Goal: Task Accomplishment & Management: Complete application form

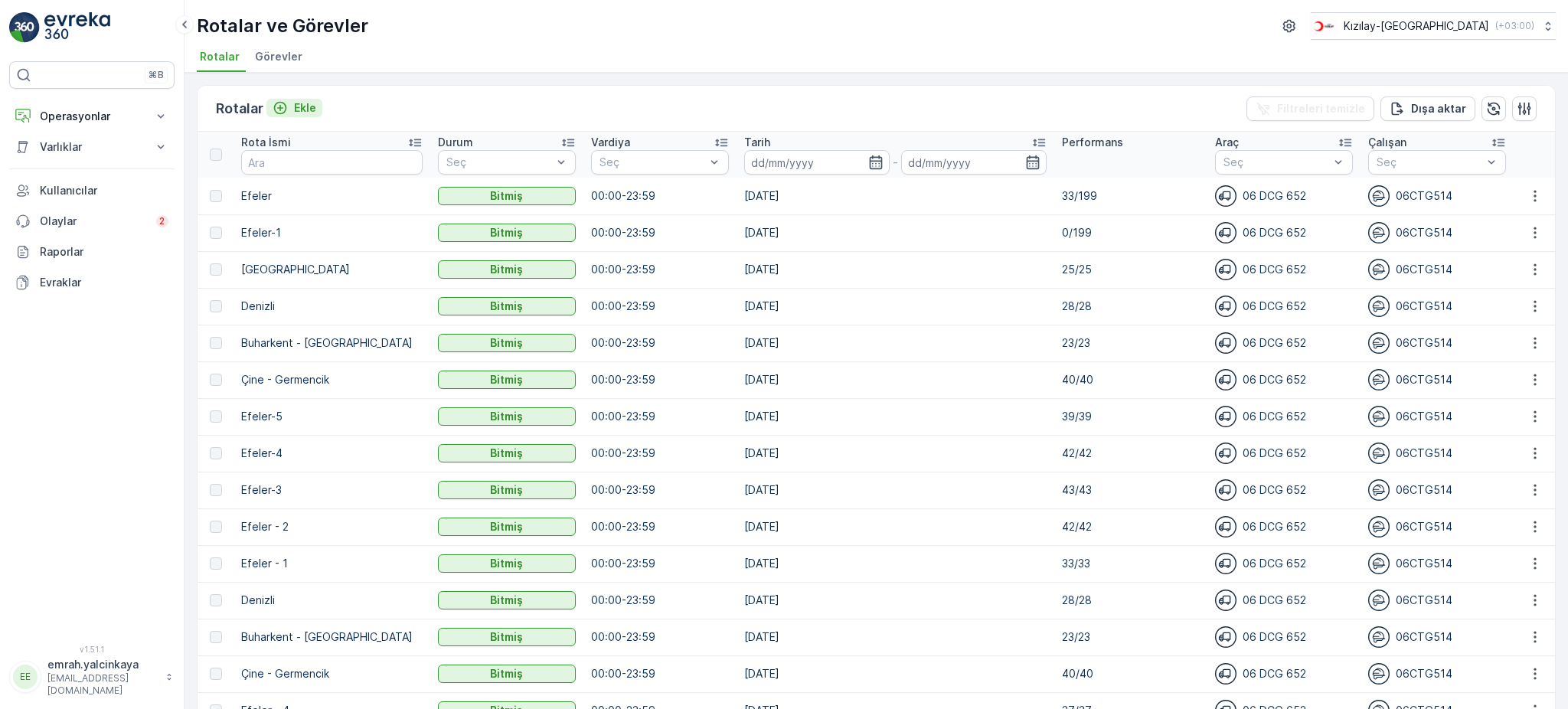
click at [296, 110] on p "Ekle" at bounding box center [305, 107] width 23 height 15
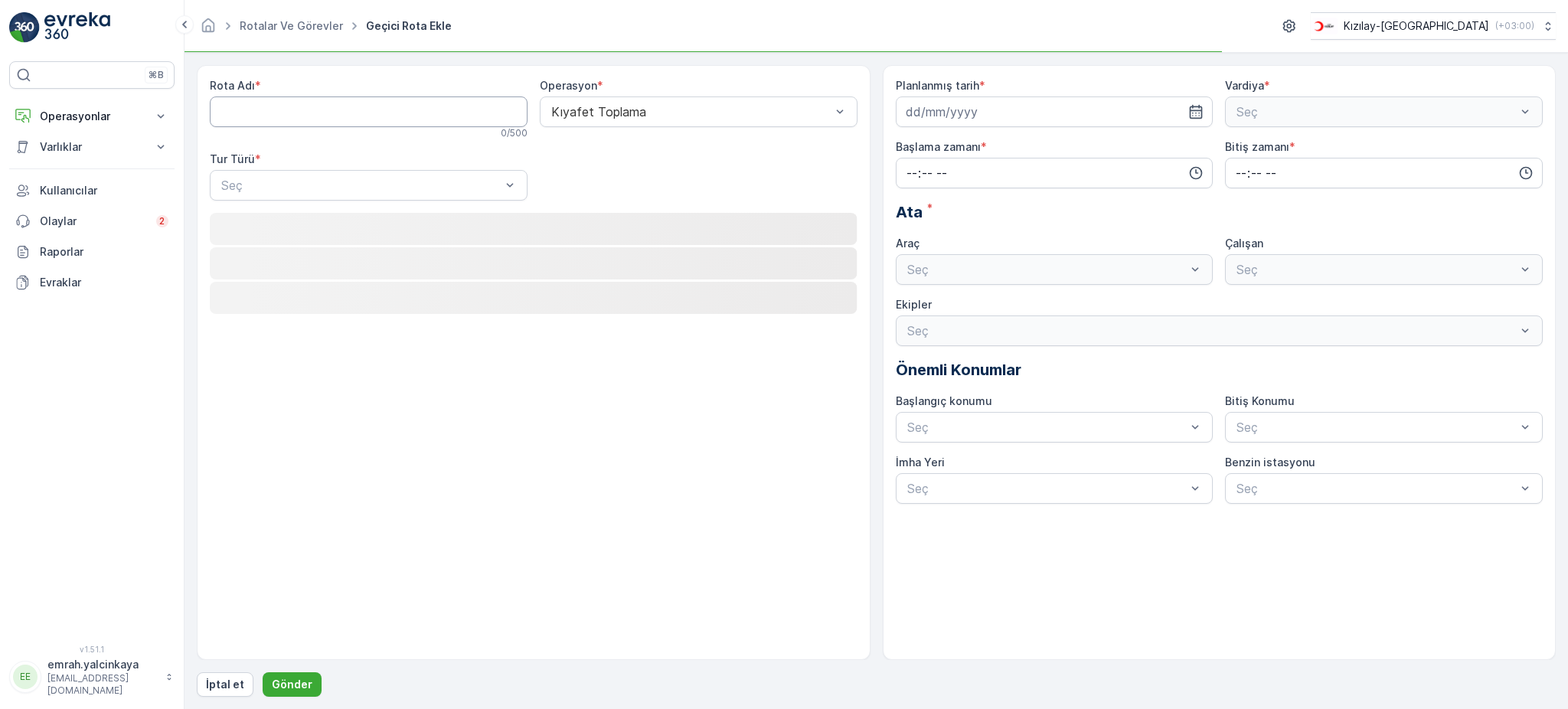
click at [250, 117] on Adı "Rota Adı" at bounding box center [369, 112] width 317 height 31
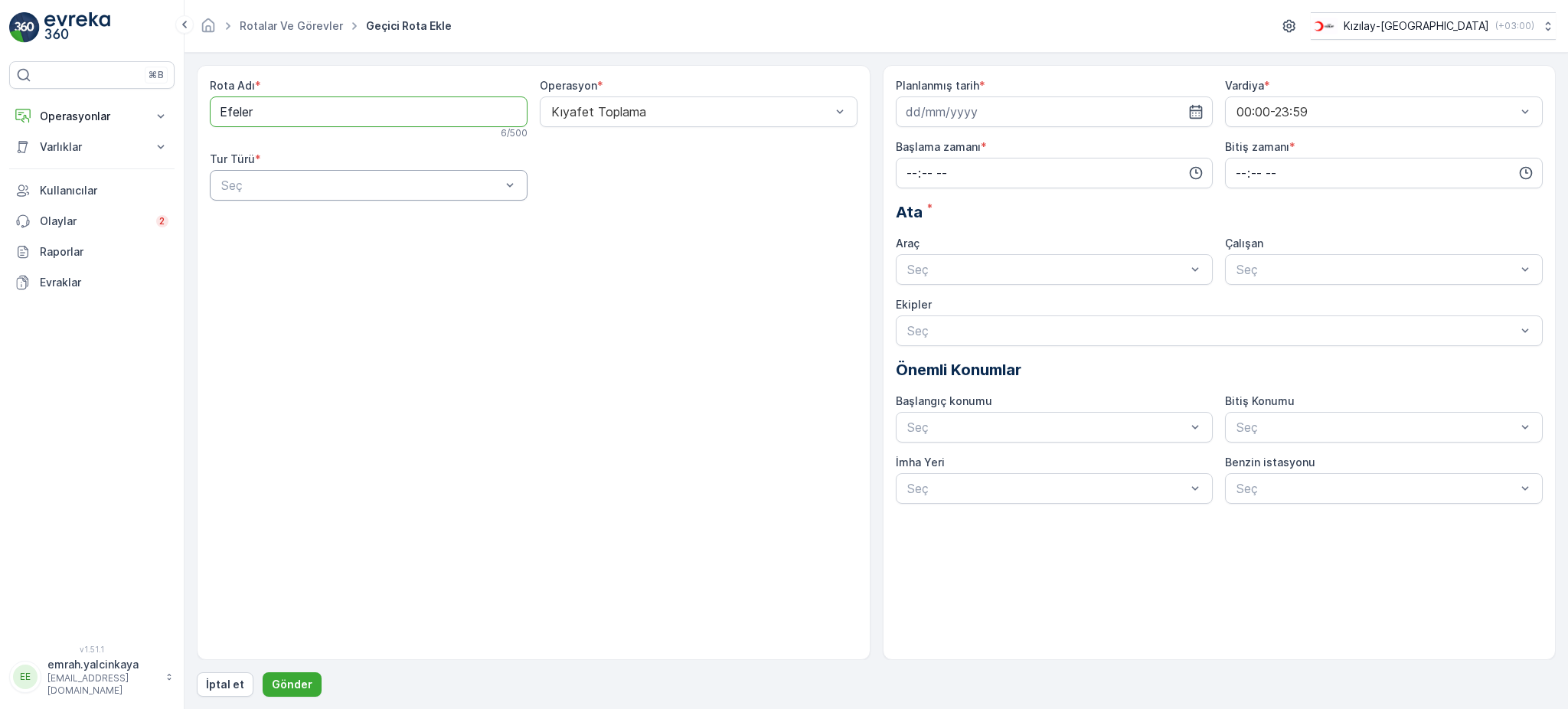
type Adı "Efeler"
click at [255, 253] on span "Dinamik" at bounding box center [241, 248] width 43 height 14
click at [1034, 106] on input at bounding box center [1055, 112] width 317 height 31
click at [923, 334] on div "29" at bounding box center [921, 332] width 24 height 24
click at [919, 111] on input "[DATE]" at bounding box center [1055, 112] width 317 height 31
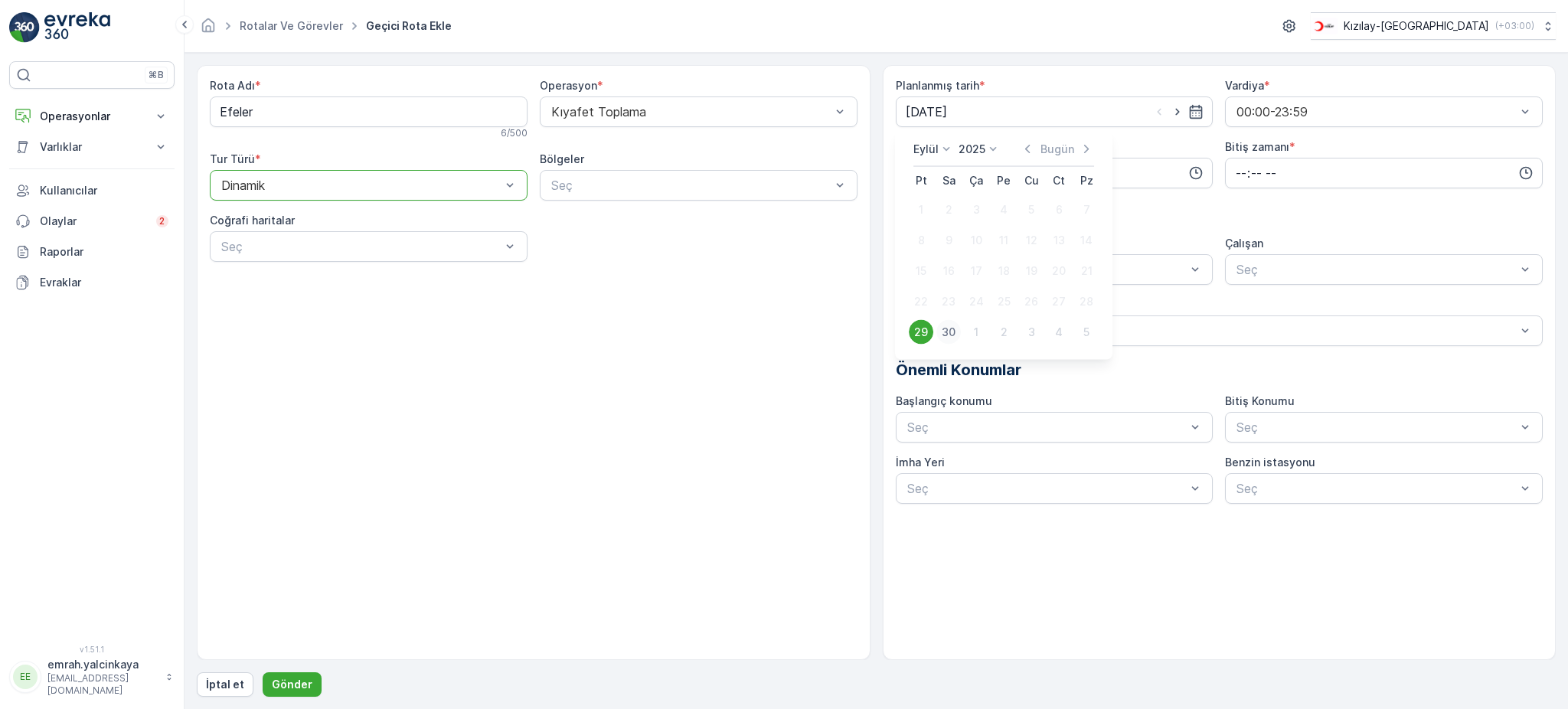
click at [948, 332] on div "30" at bounding box center [949, 332] width 24 height 24
type input "30.09.2025"
click at [1092, 181] on input "time" at bounding box center [1055, 173] width 317 height 31
click at [907, 240] on span "07" at bounding box center [912, 242] width 14 height 15
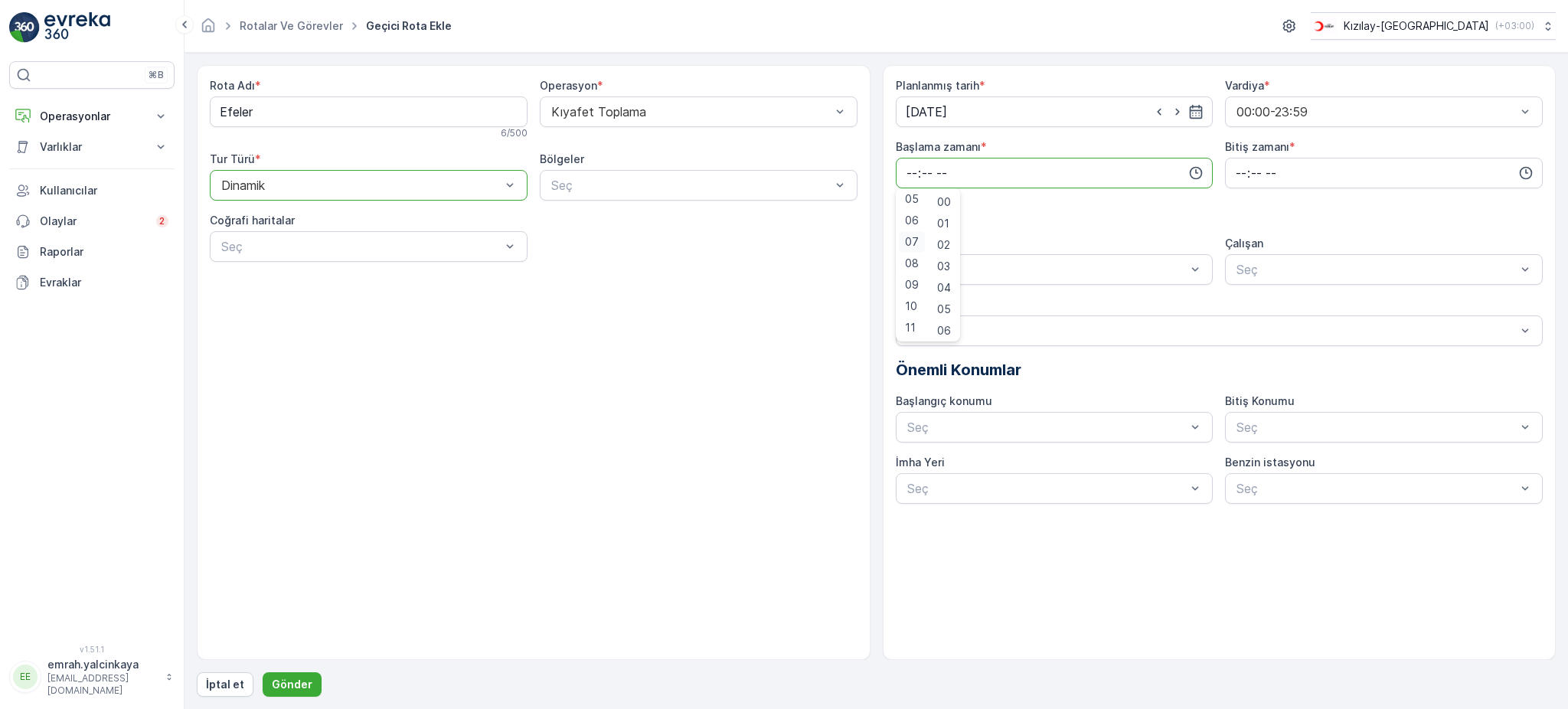
type input "07:00"
click at [1241, 172] on input "time" at bounding box center [1384, 173] width 317 height 31
click at [1238, 253] on span "17" at bounding box center [1241, 257] width 13 height 15
type input "17:00"
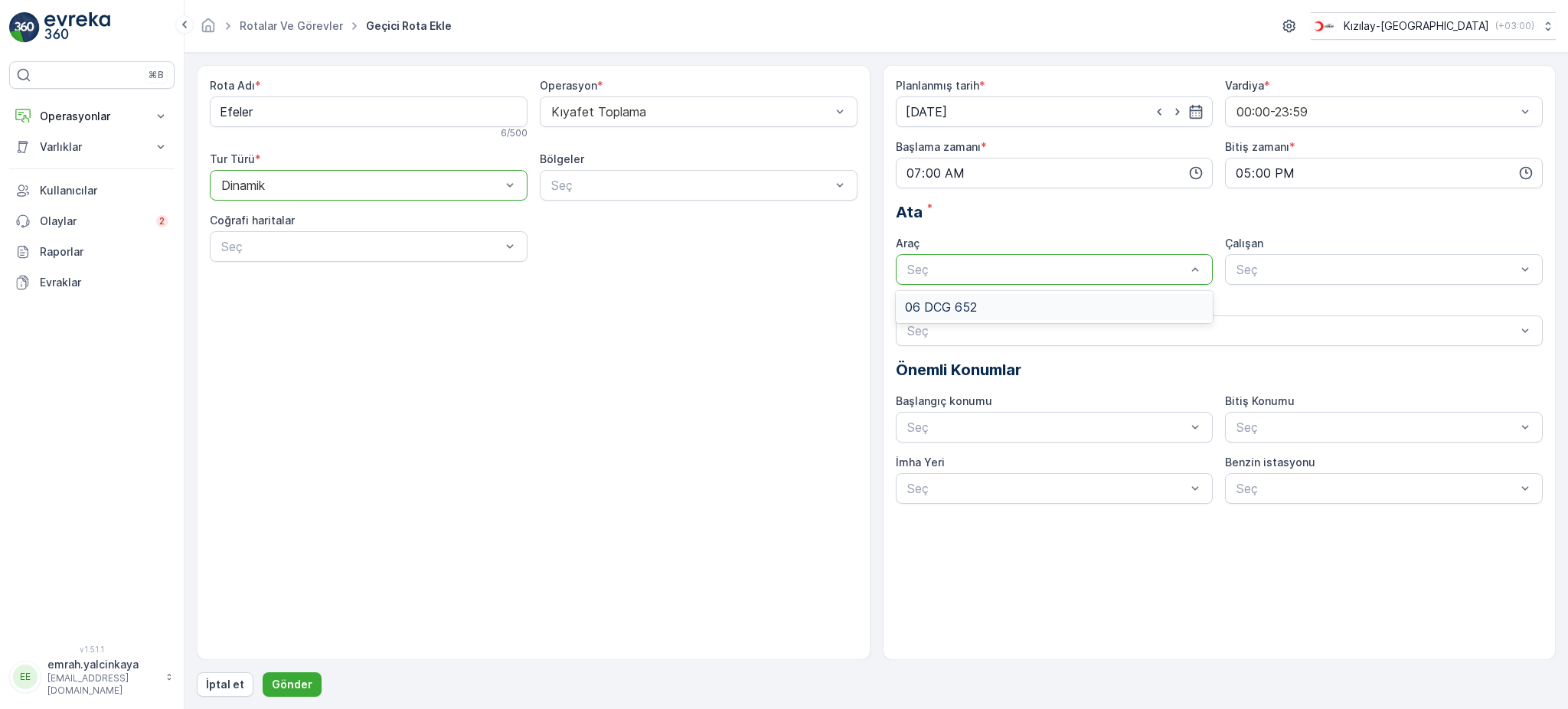
click at [1071, 312] on div "06 DCG 652" at bounding box center [1055, 307] width 299 height 14
click at [1317, 308] on div "06CTG514" at bounding box center [1384, 307] width 299 height 14
click at [298, 677] on p "Gönder" at bounding box center [291, 685] width 41 height 15
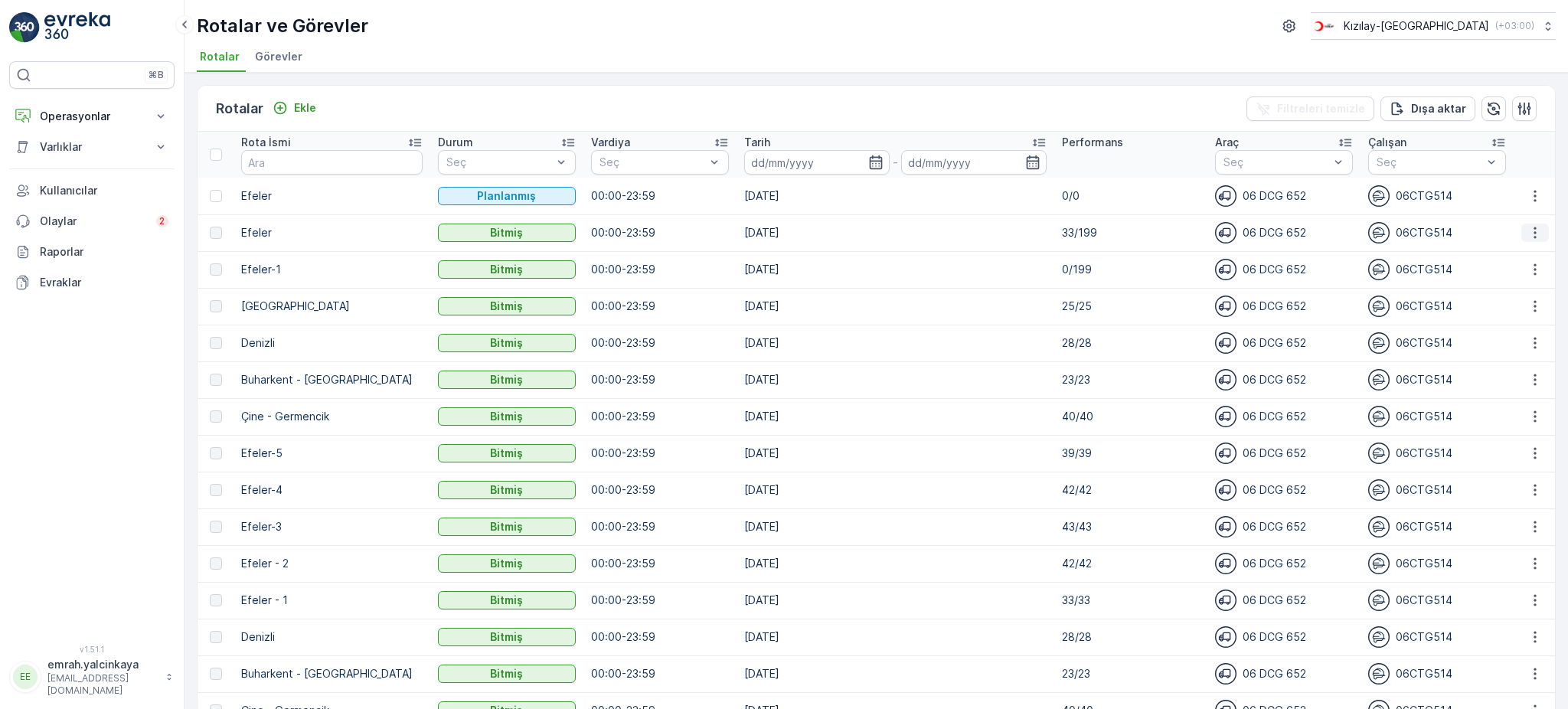
click at [1534, 238] on icon "button" at bounding box center [1535, 233] width 15 height 15
click at [1527, 258] on span "Daha fazla ayrıntı görün" at bounding box center [1500, 253] width 122 height 15
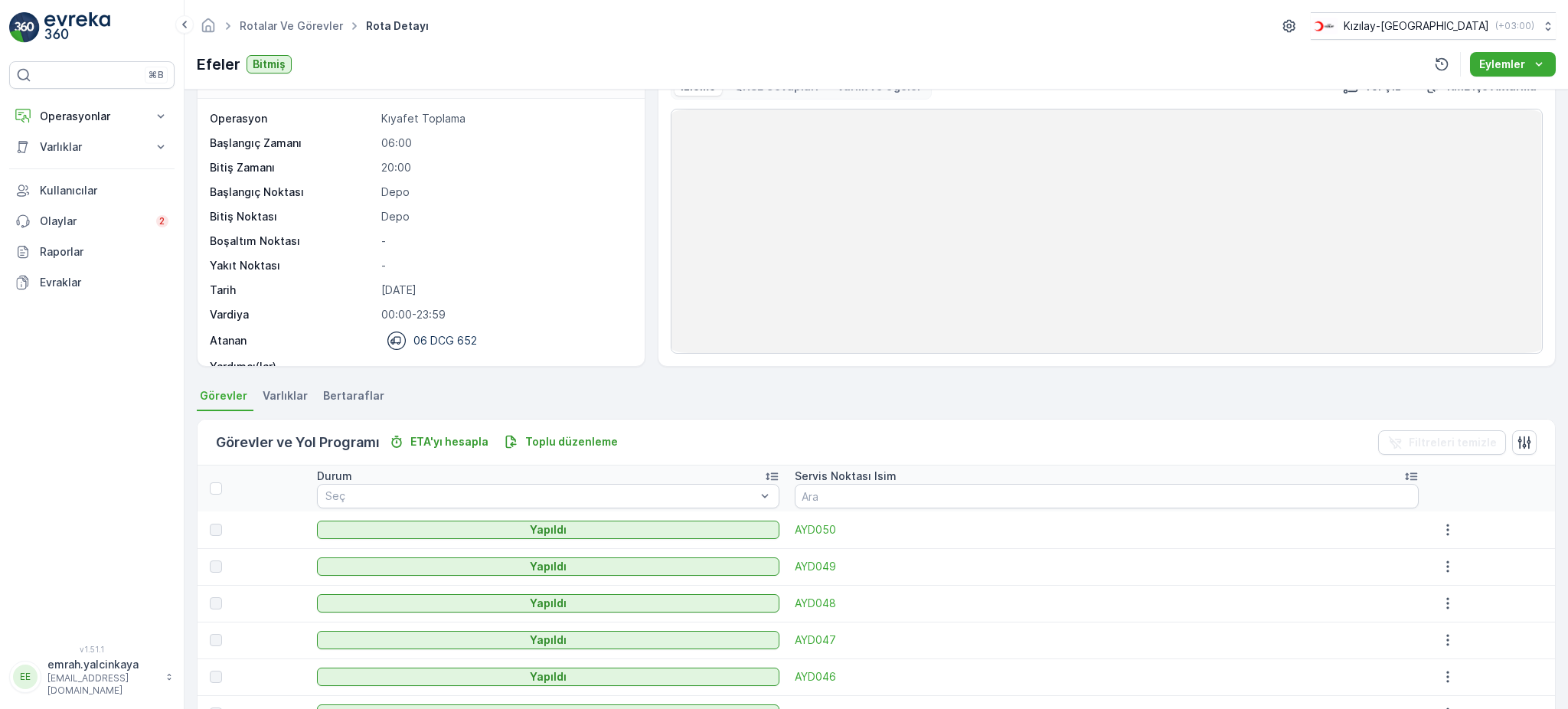
scroll to position [102, 0]
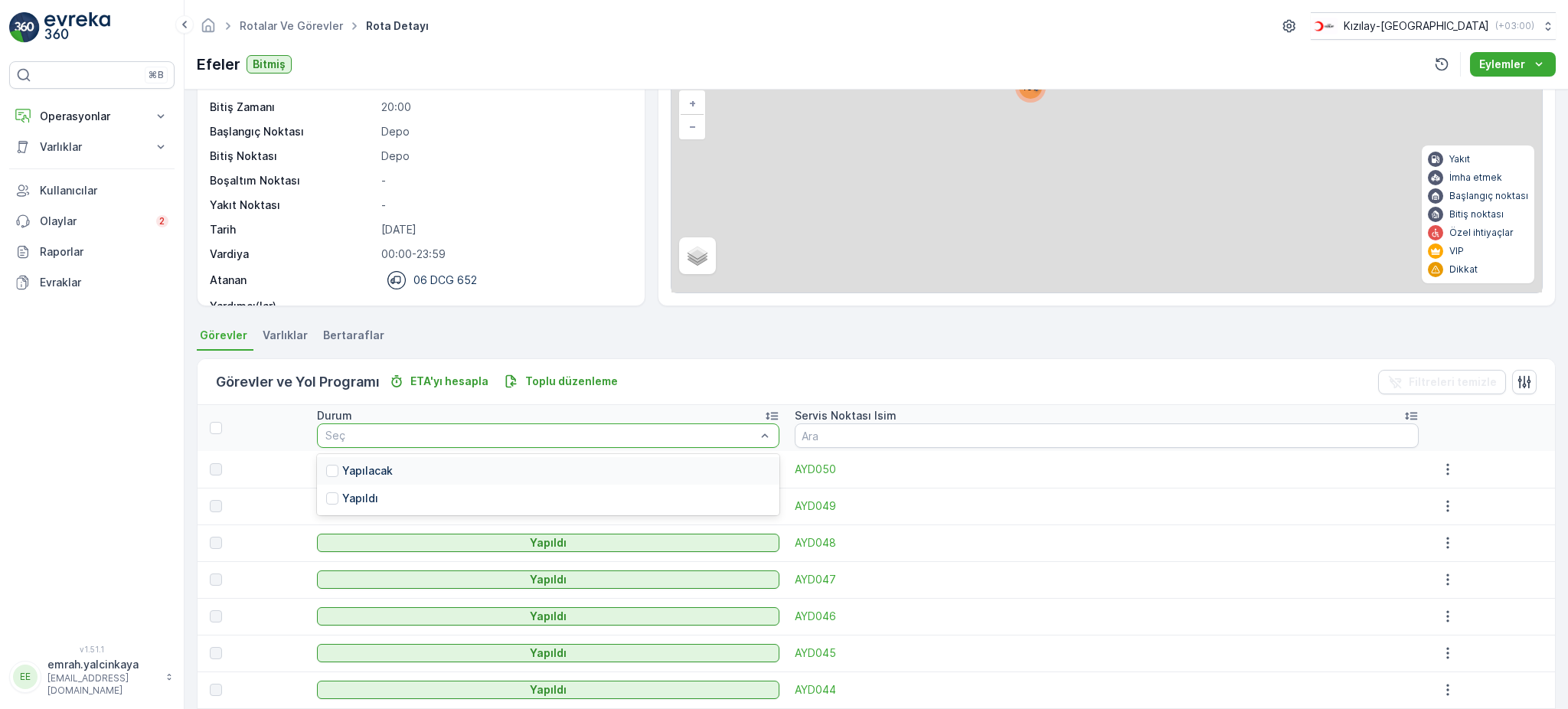
click at [389, 470] on p "Yapılacak" at bounding box center [368, 471] width 50 height 15
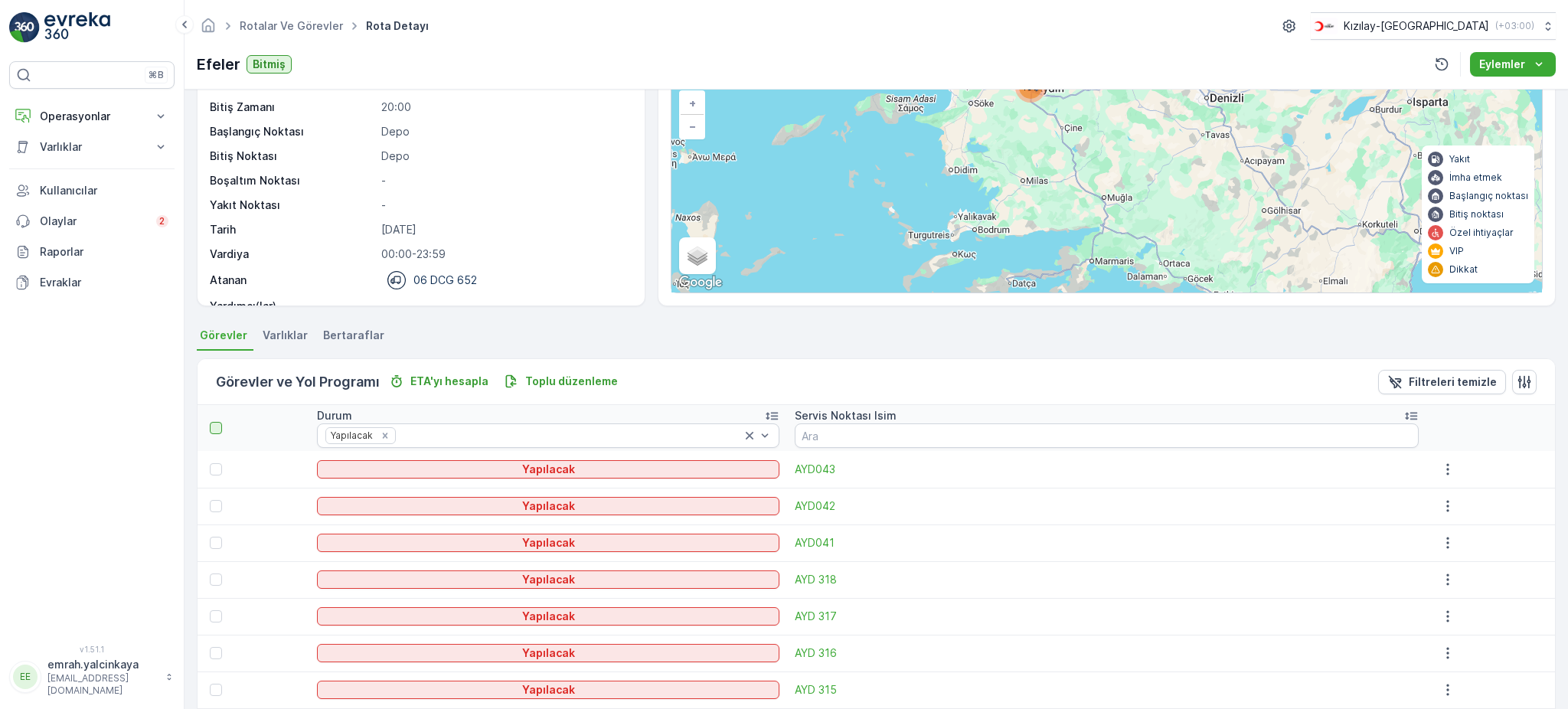
click at [215, 428] on div at bounding box center [216, 428] width 13 height 13
click at [218, 422] on input "checkbox" at bounding box center [218, 422] width 0 height 0
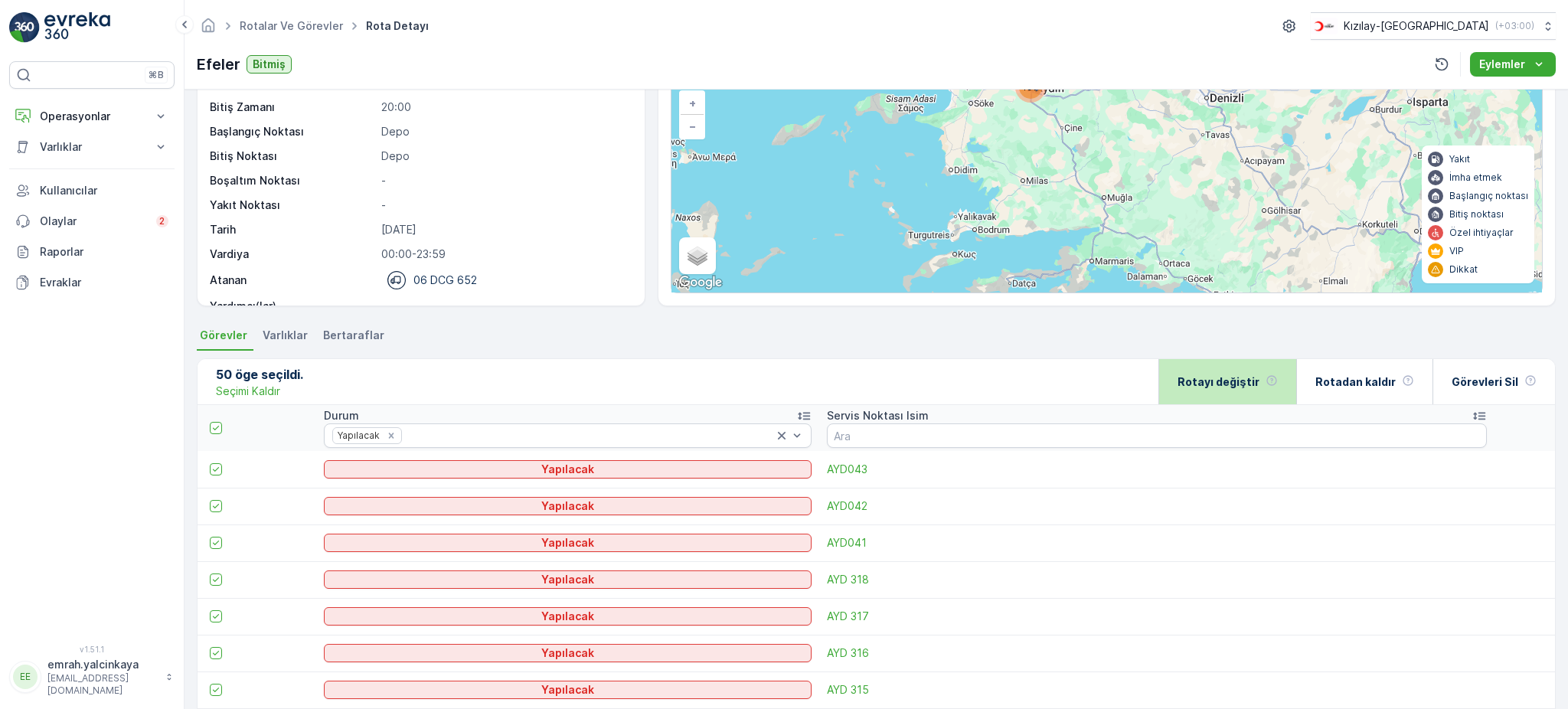
click at [1221, 384] on p "Rotayı değiştir" at bounding box center [1218, 382] width 82 height 15
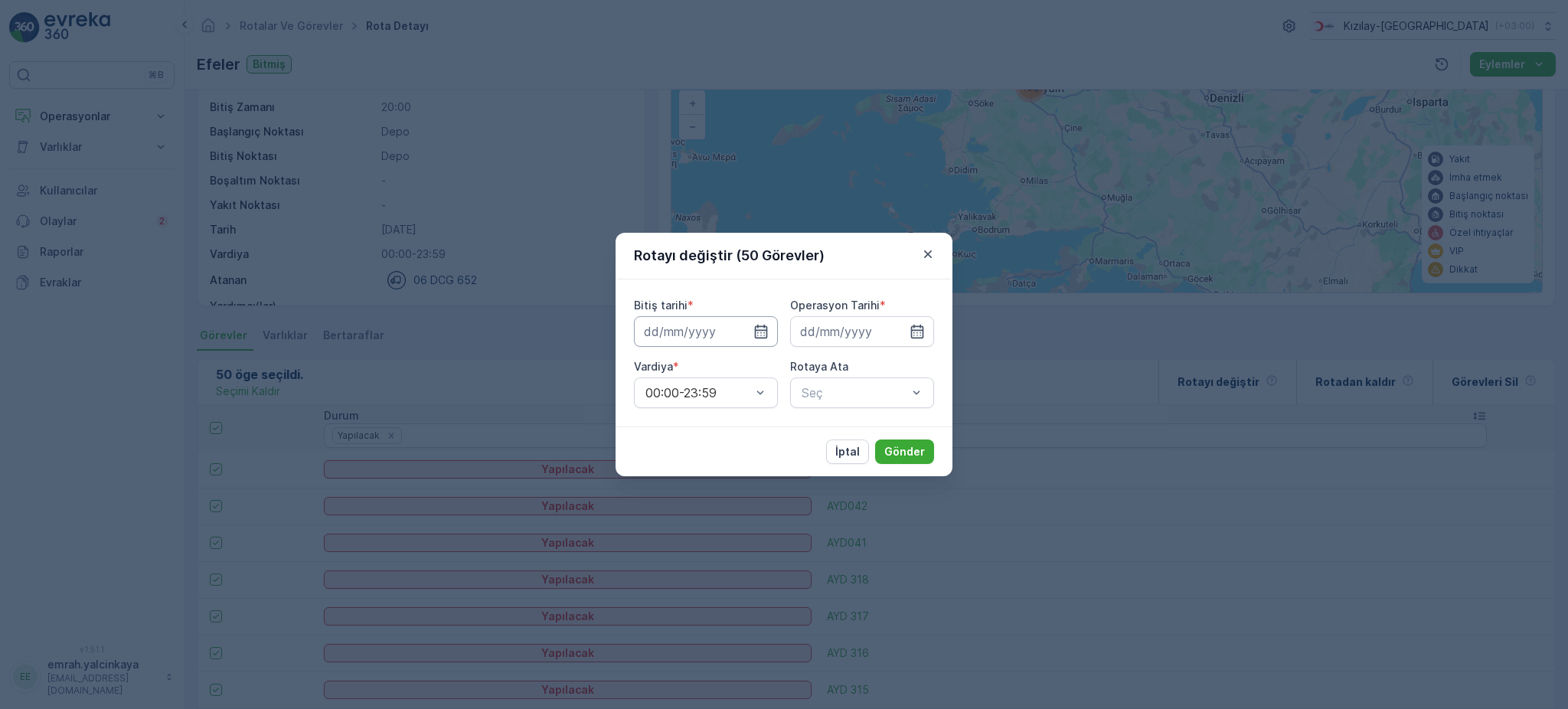
click at [716, 338] on input at bounding box center [706, 332] width 144 height 31
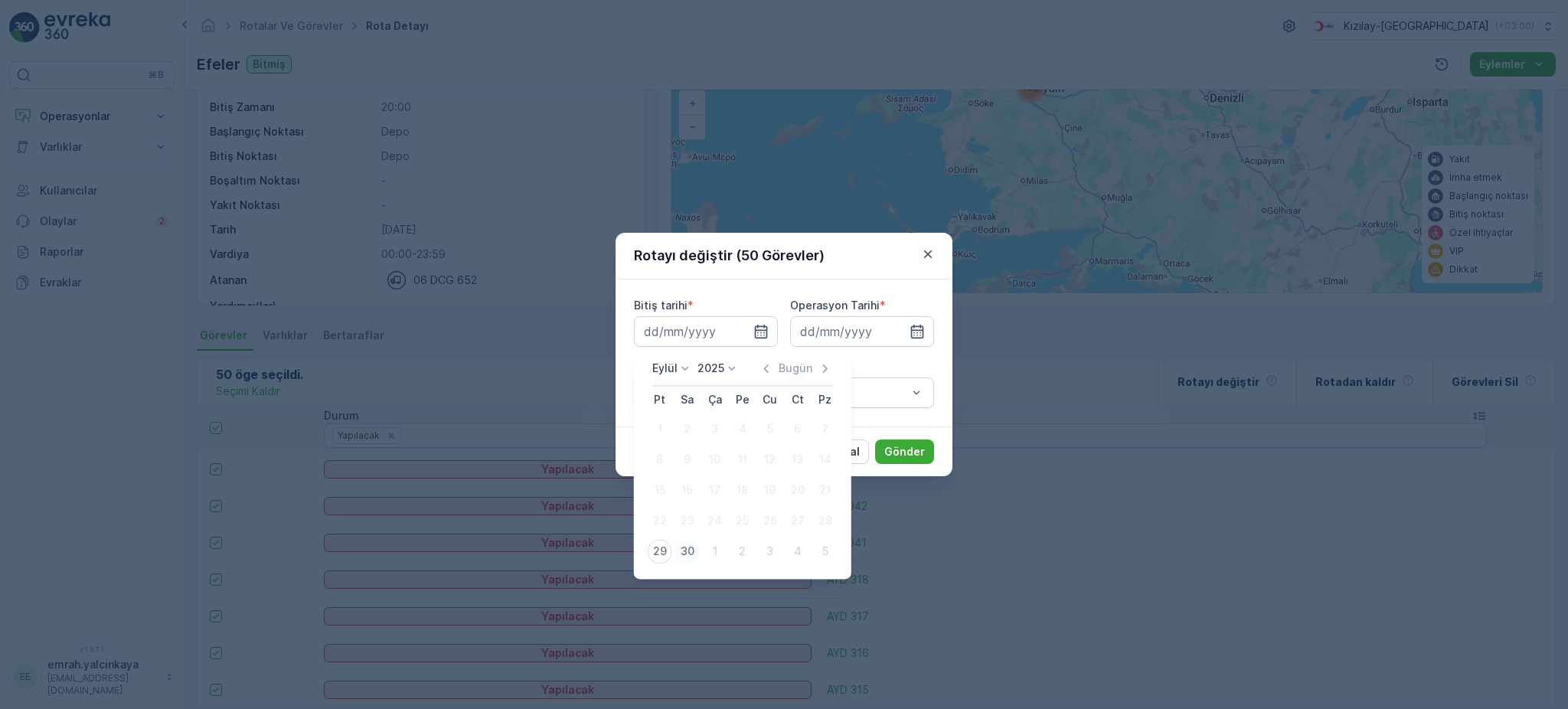
click at [687, 550] on div "30" at bounding box center [687, 551] width 24 height 24
type input "30.09.2025"
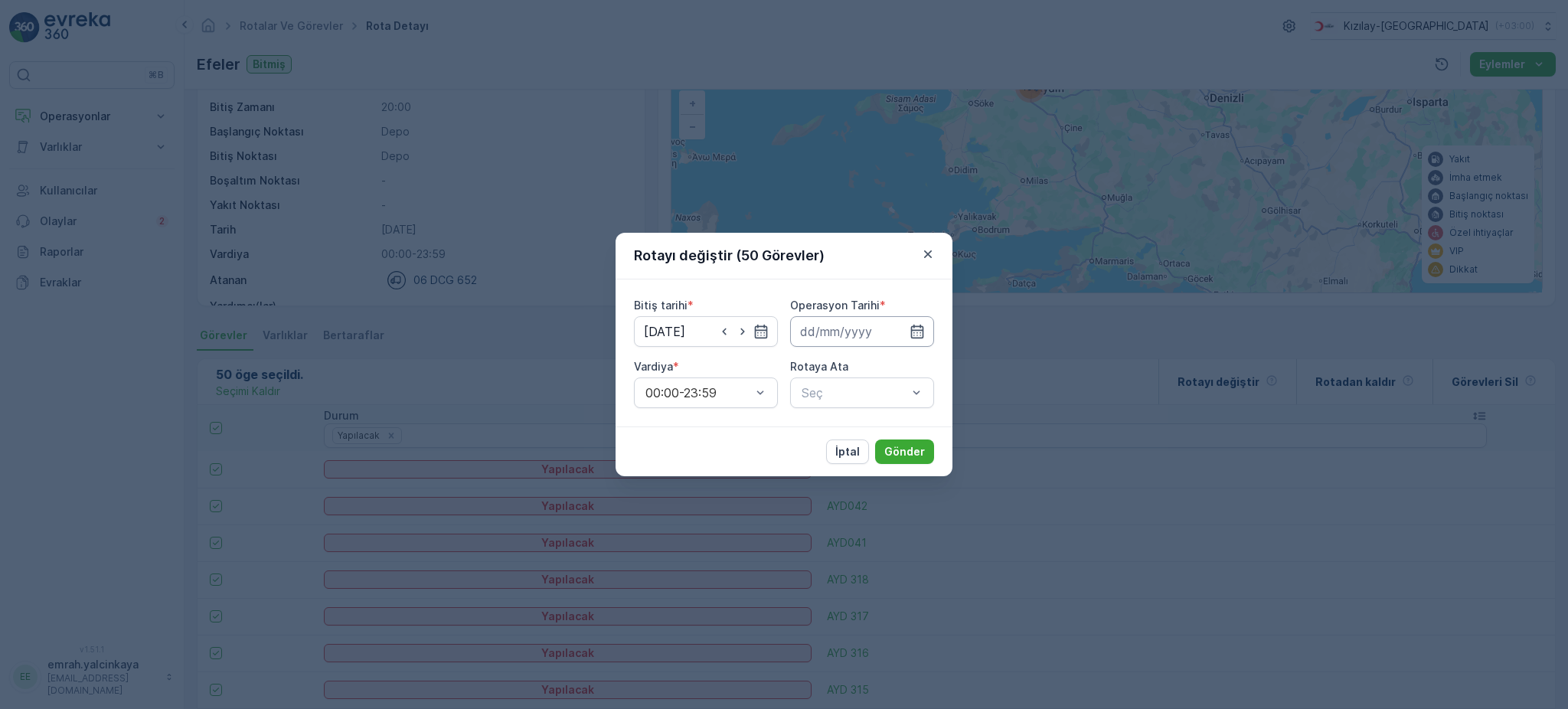
click at [833, 335] on input at bounding box center [862, 332] width 144 height 31
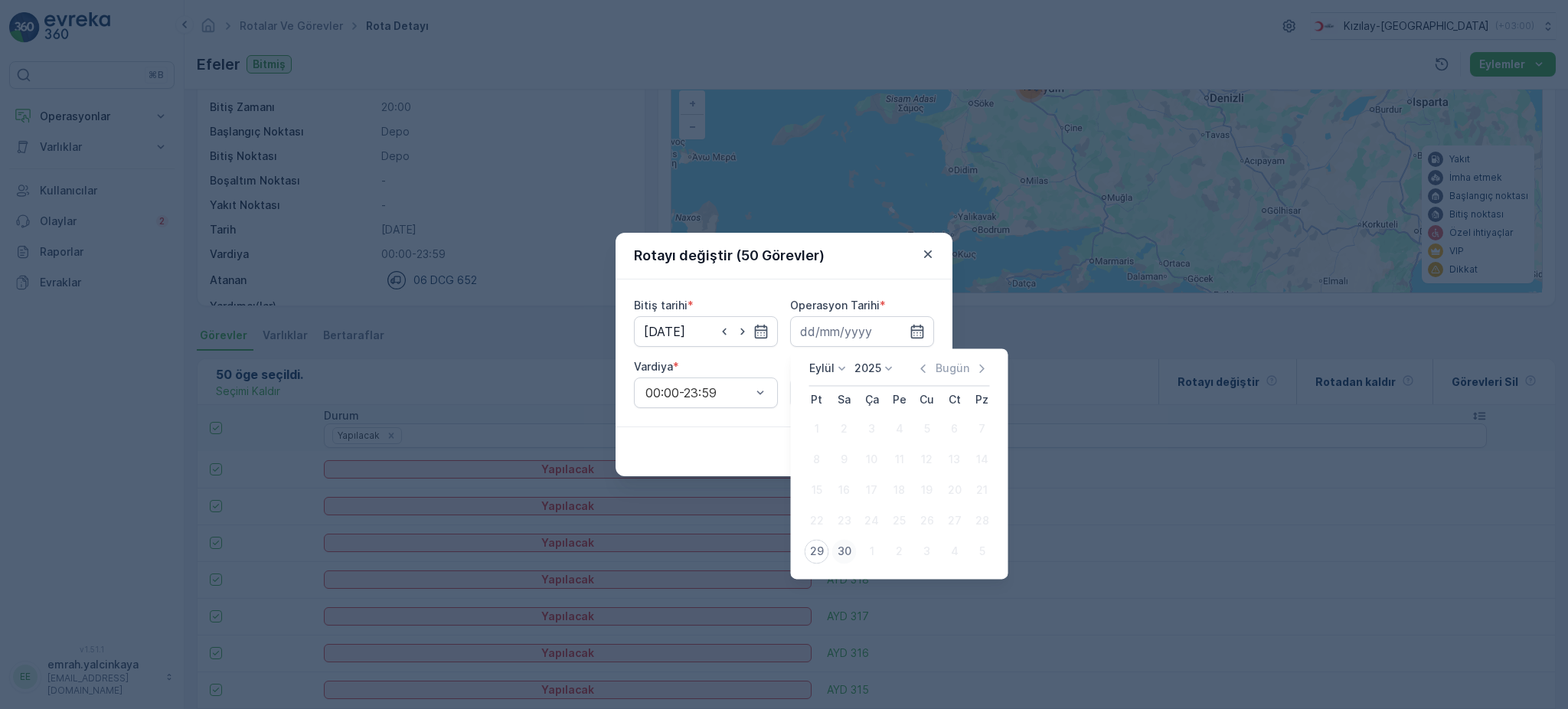
click at [842, 547] on div "30" at bounding box center [844, 551] width 24 height 24
type input "30.09.2025"
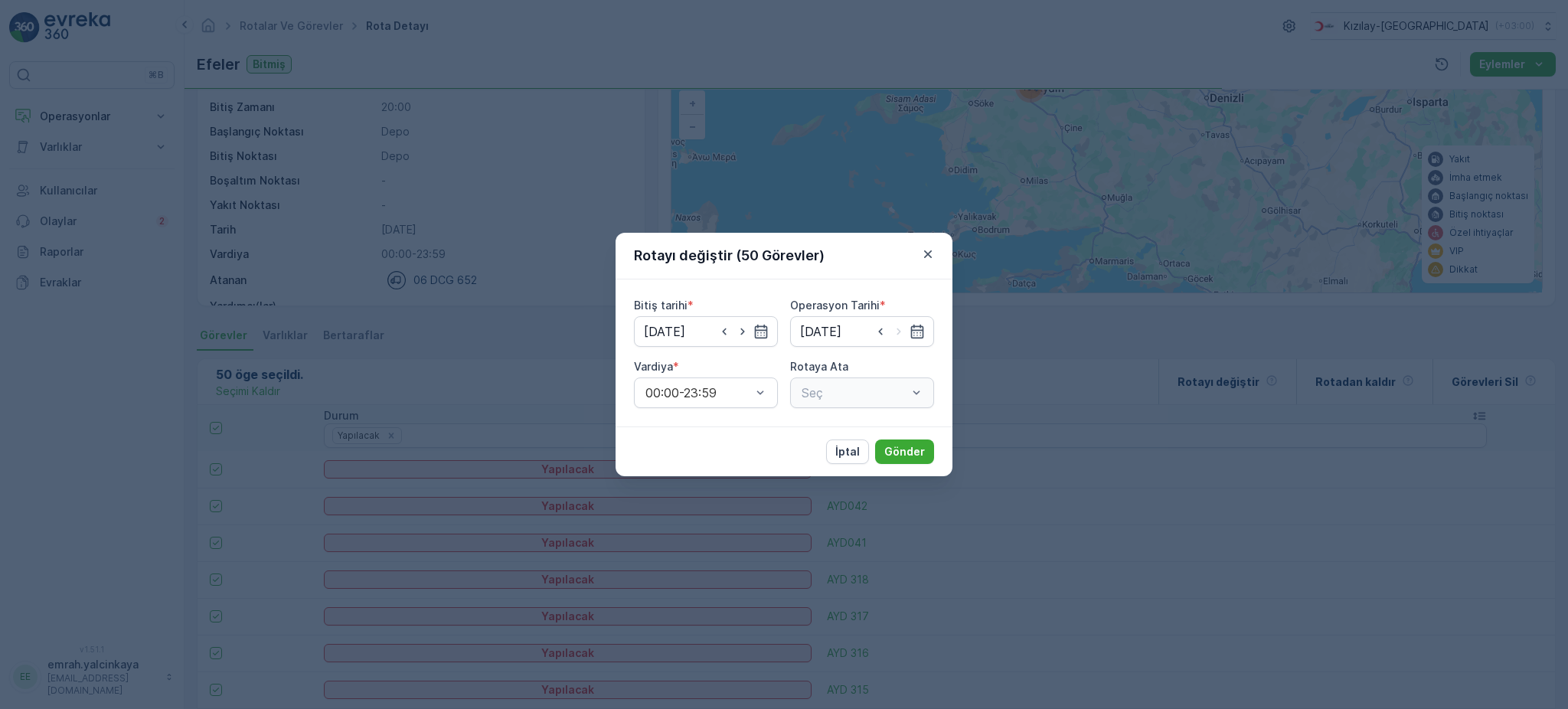
click at [851, 395] on div "Seç" at bounding box center [862, 393] width 144 height 31
click at [821, 425] on span "Efeler (Planlanmış) - 06 DCG 652" at bounding box center [862, 437] width 125 height 28
click at [913, 452] on p "Gönder" at bounding box center [904, 452] width 41 height 15
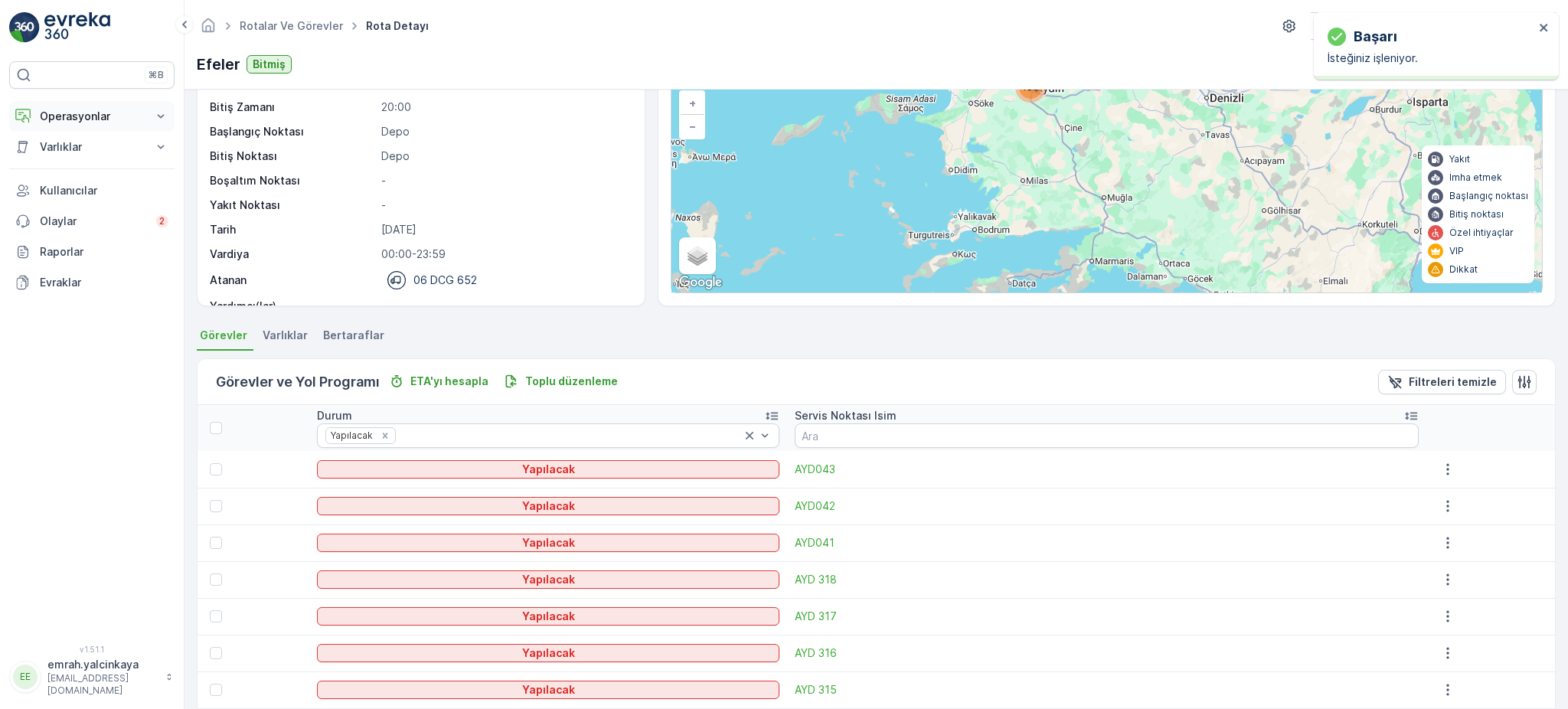
click at [78, 118] on p "Operasyonlar" at bounding box center [92, 116] width 105 height 15
drag, startPoint x: 79, startPoint y: 181, endPoint x: 137, endPoint y: 235, distance: 79.2
click at [80, 181] on p "Rotalar & Görevler" at bounding box center [86, 185] width 95 height 15
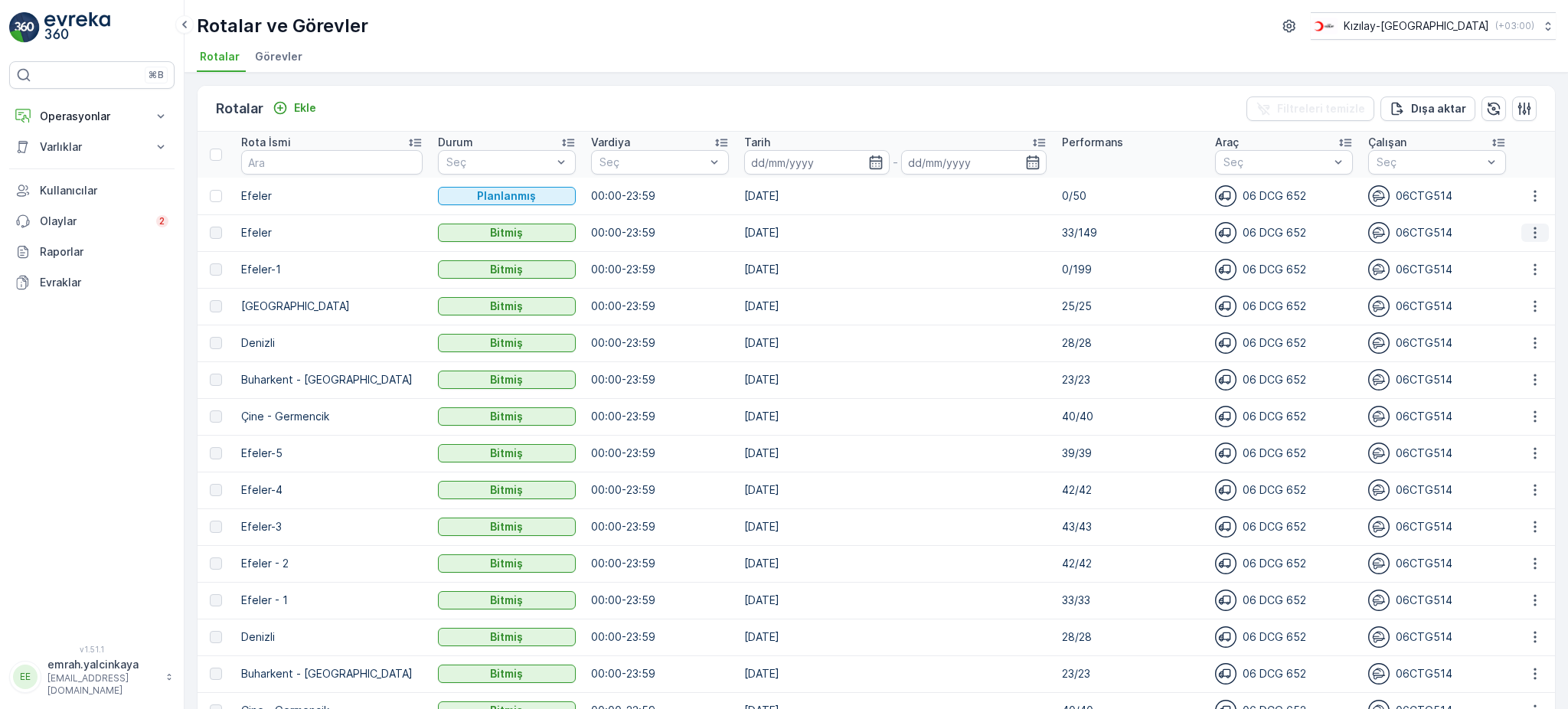
click at [1530, 237] on icon "button" at bounding box center [1535, 233] width 15 height 15
click at [1519, 256] on span "Daha fazla ayrıntı görün" at bounding box center [1500, 253] width 122 height 15
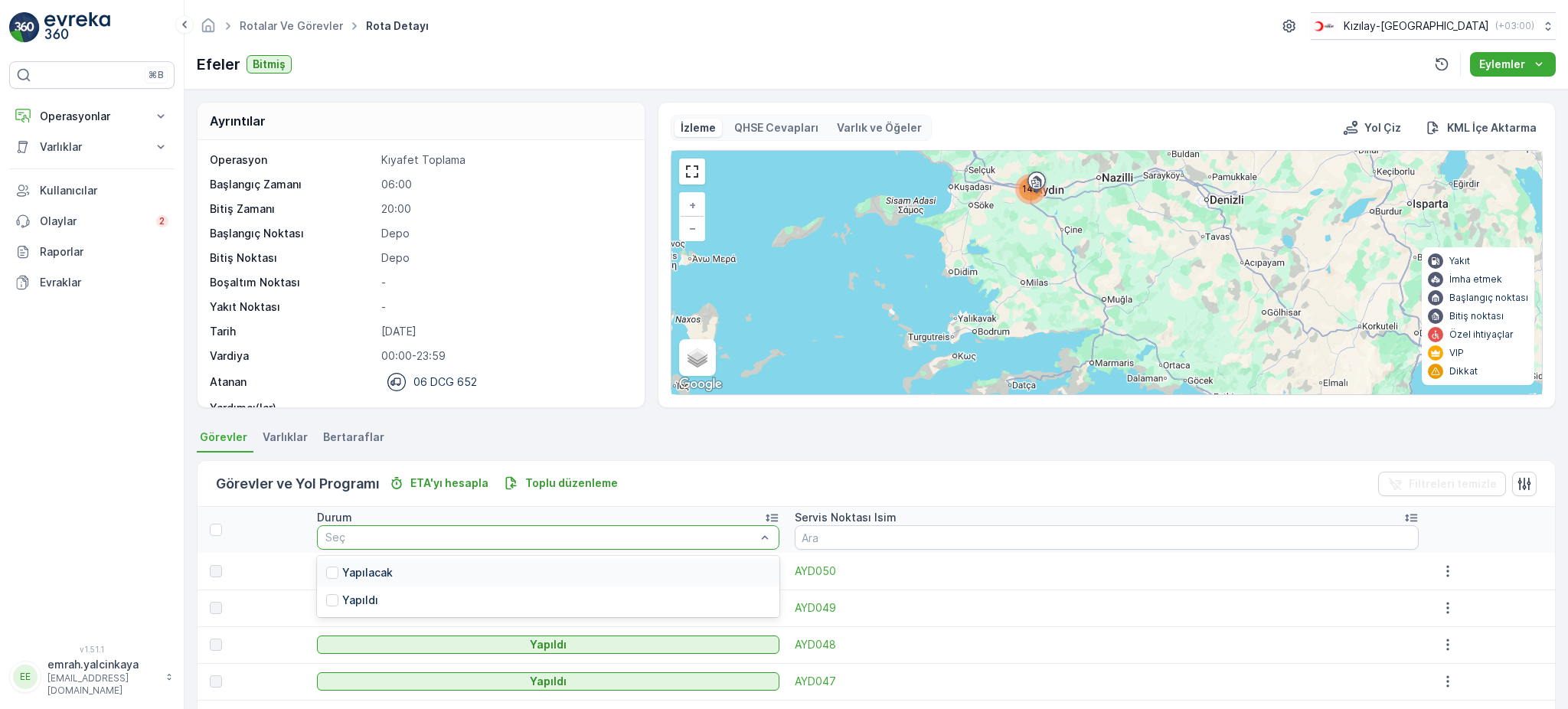
click at [379, 573] on p "Yapılacak" at bounding box center [368, 573] width 50 height 15
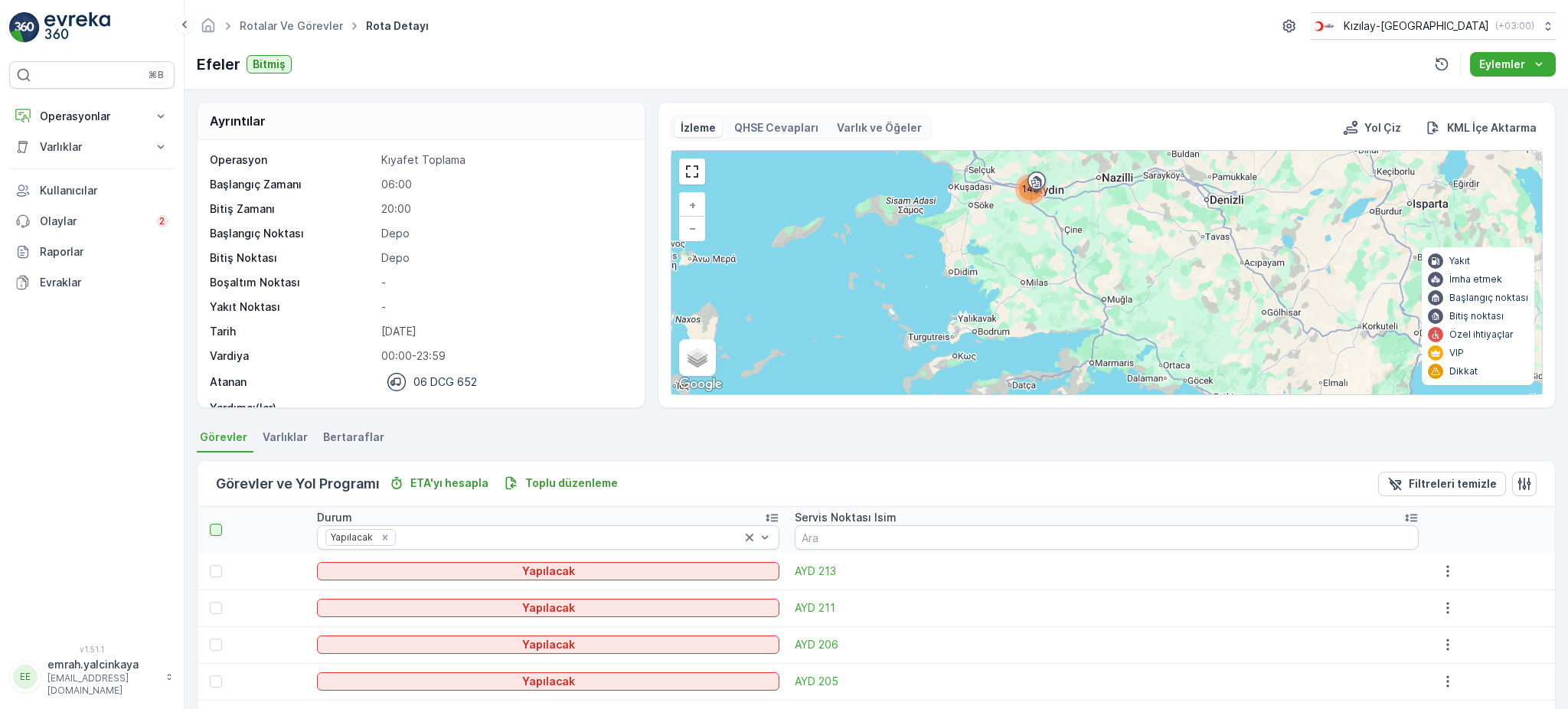
click at [215, 531] on div at bounding box center [216, 530] width 13 height 13
click at [218, 524] on input "checkbox" at bounding box center [218, 524] width 0 height 0
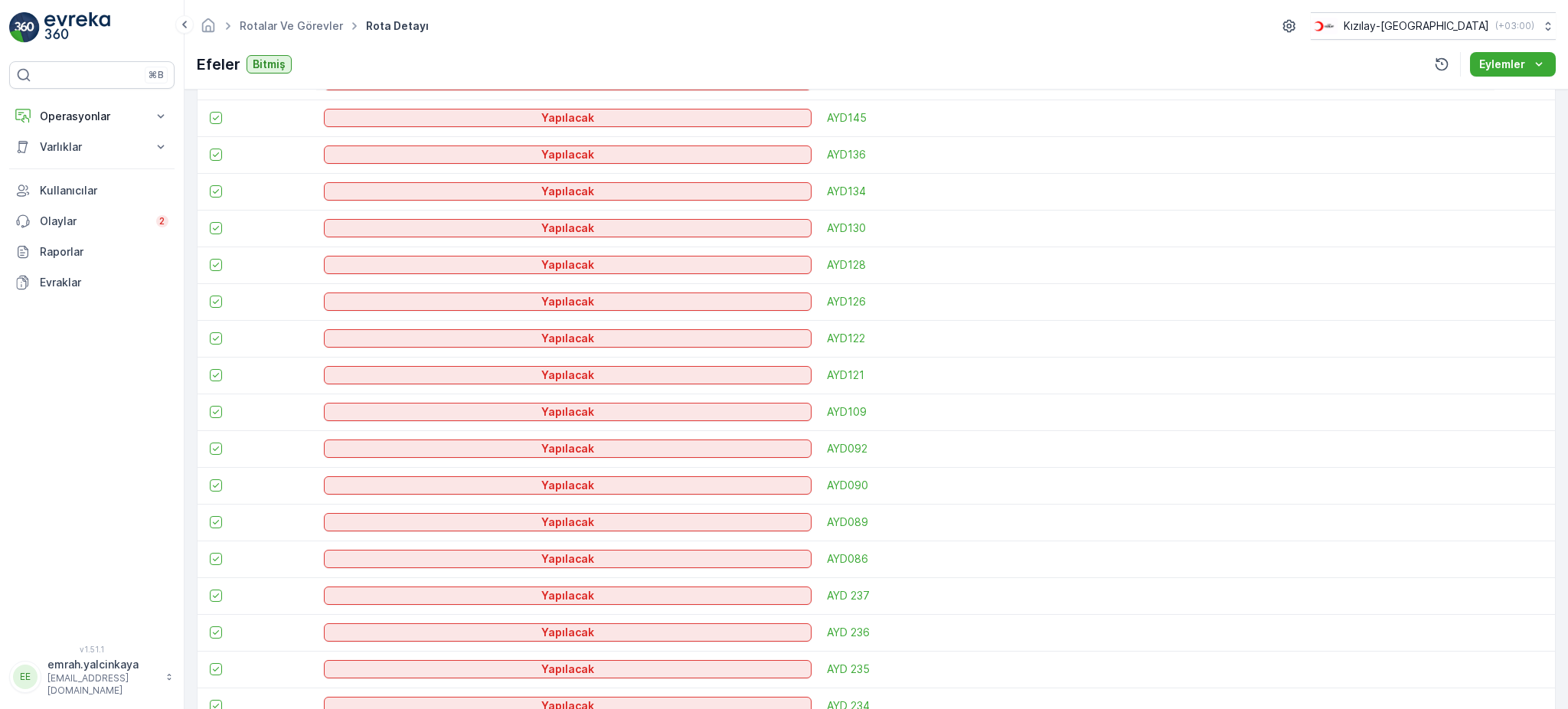
scroll to position [1746, 0]
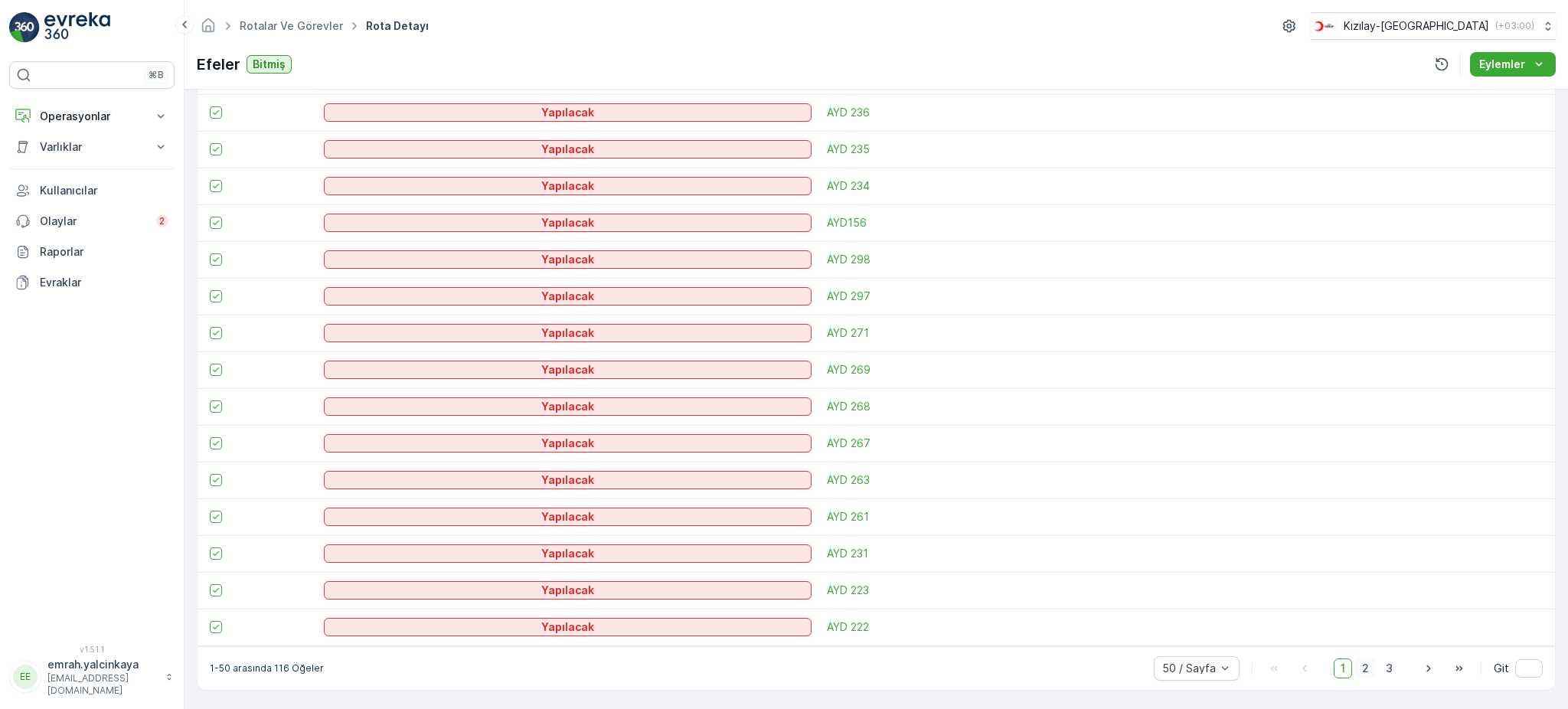
click at [1364, 673] on span "2" at bounding box center [1365, 668] width 21 height 20
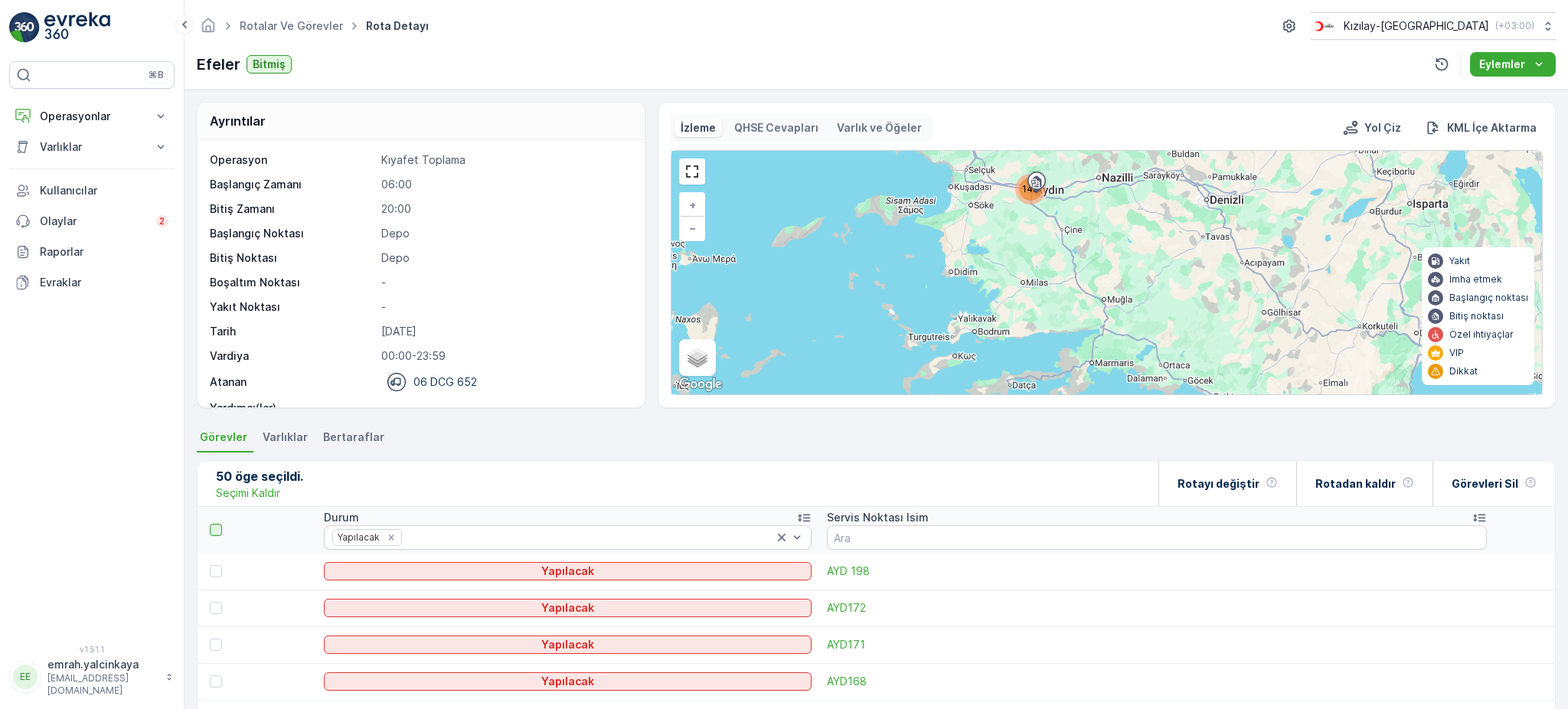
click at [217, 530] on div at bounding box center [216, 530] width 13 height 13
click at [218, 524] on input "checkbox" at bounding box center [218, 524] width 0 height 0
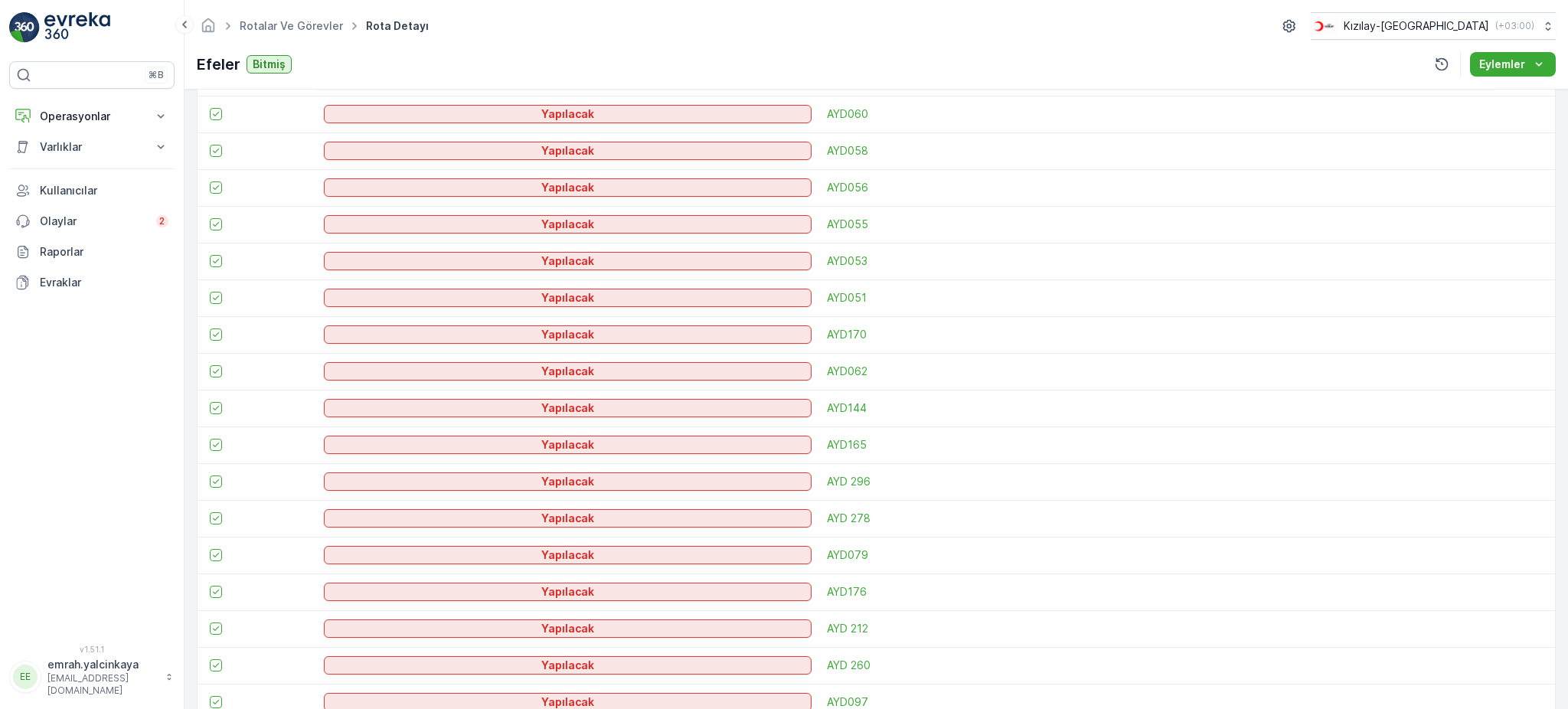
scroll to position [1746, 0]
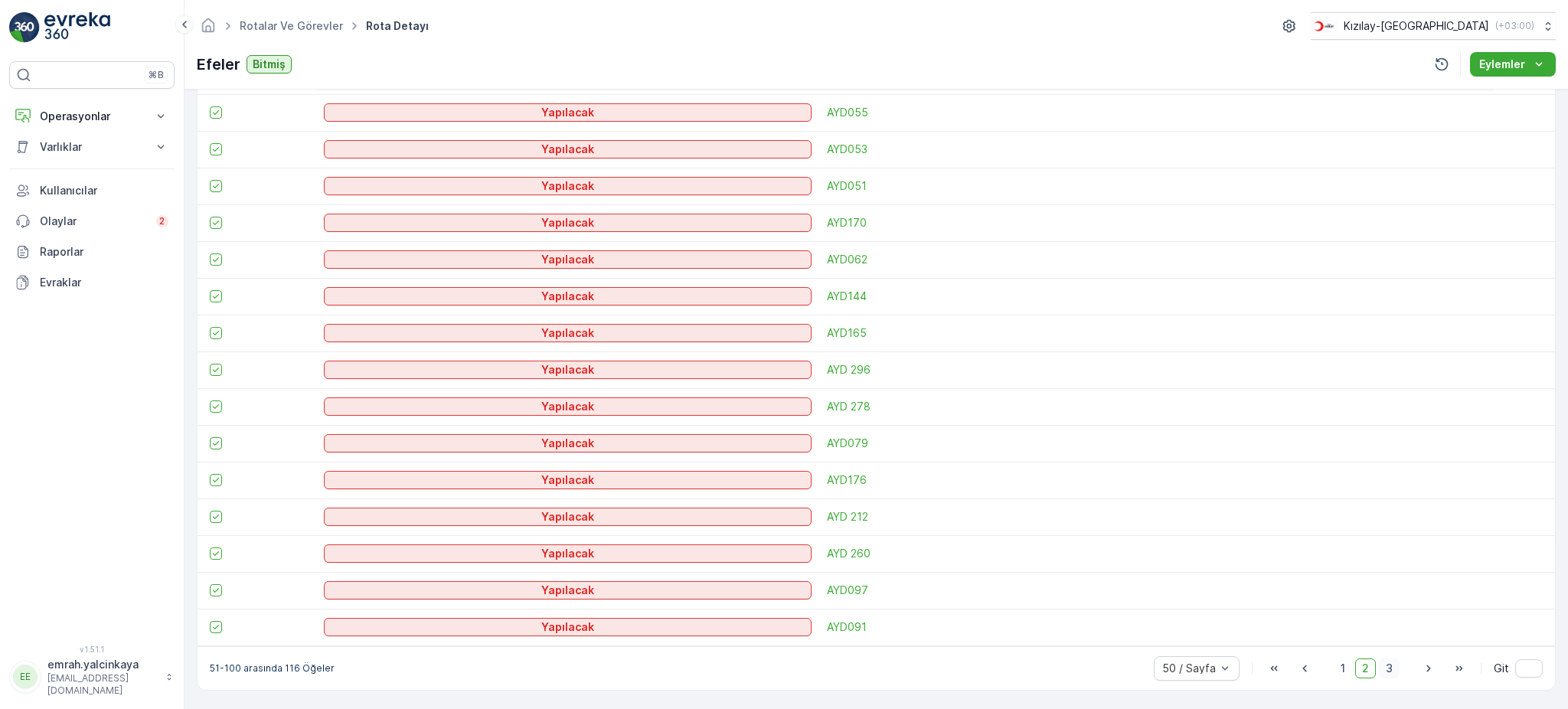
click at [1382, 670] on span "3" at bounding box center [1389, 668] width 21 height 20
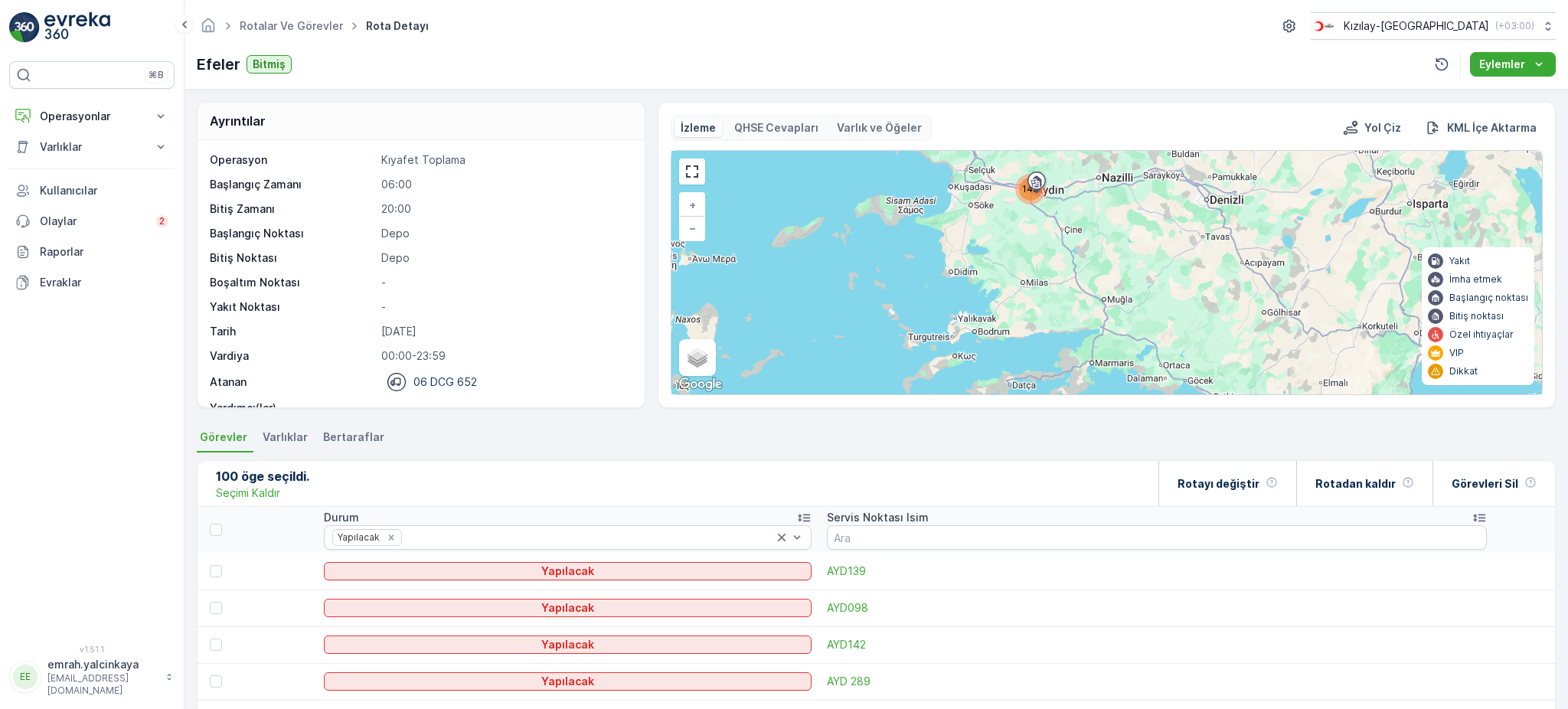
drag, startPoint x: 214, startPoint y: 531, endPoint x: 294, endPoint y: 569, distance: 88.6
click at [215, 531] on div at bounding box center [216, 530] width 13 height 13
click at [218, 524] on input "checkbox" at bounding box center [218, 524] width 0 height 0
click at [1237, 486] on p "Rotayı değiştir" at bounding box center [1218, 483] width 82 height 15
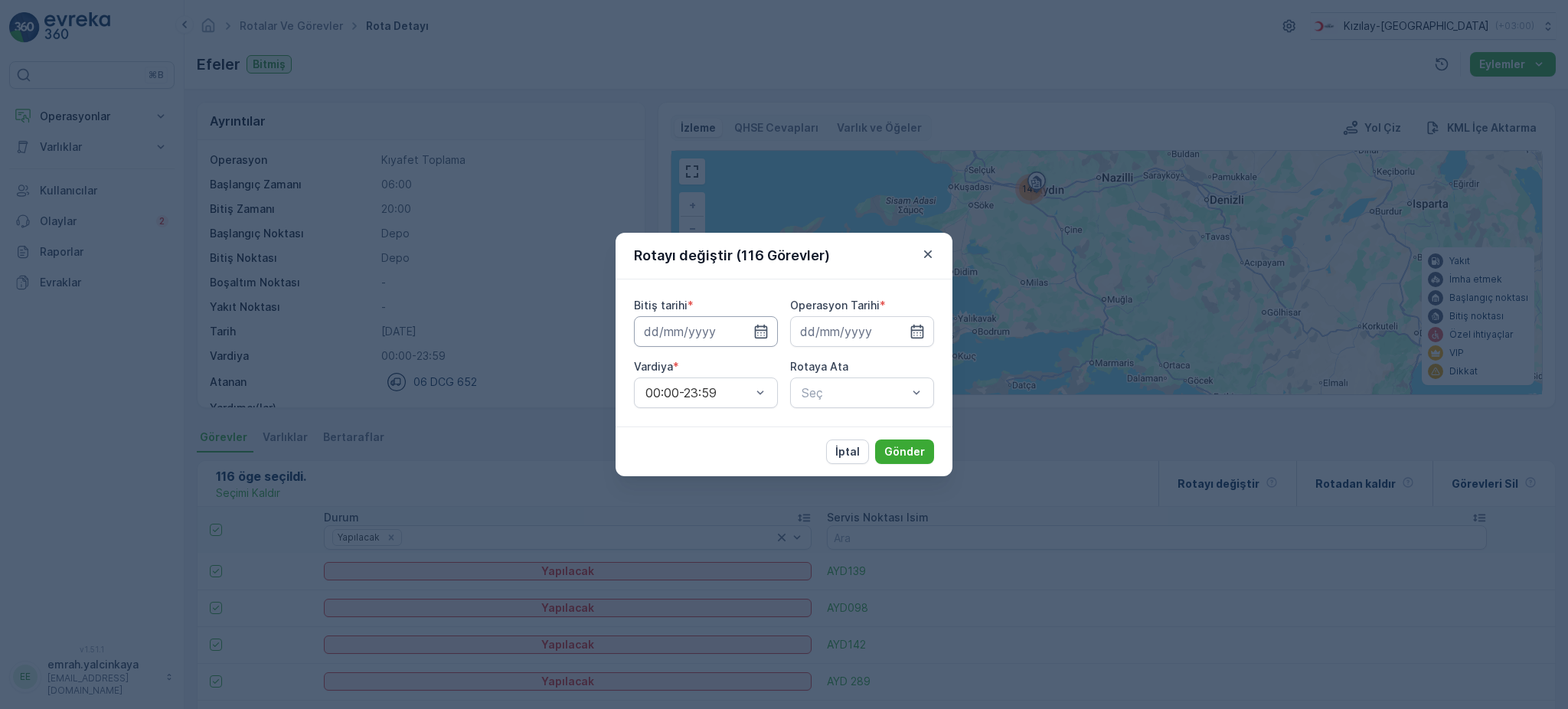
click at [711, 331] on input at bounding box center [706, 332] width 144 height 31
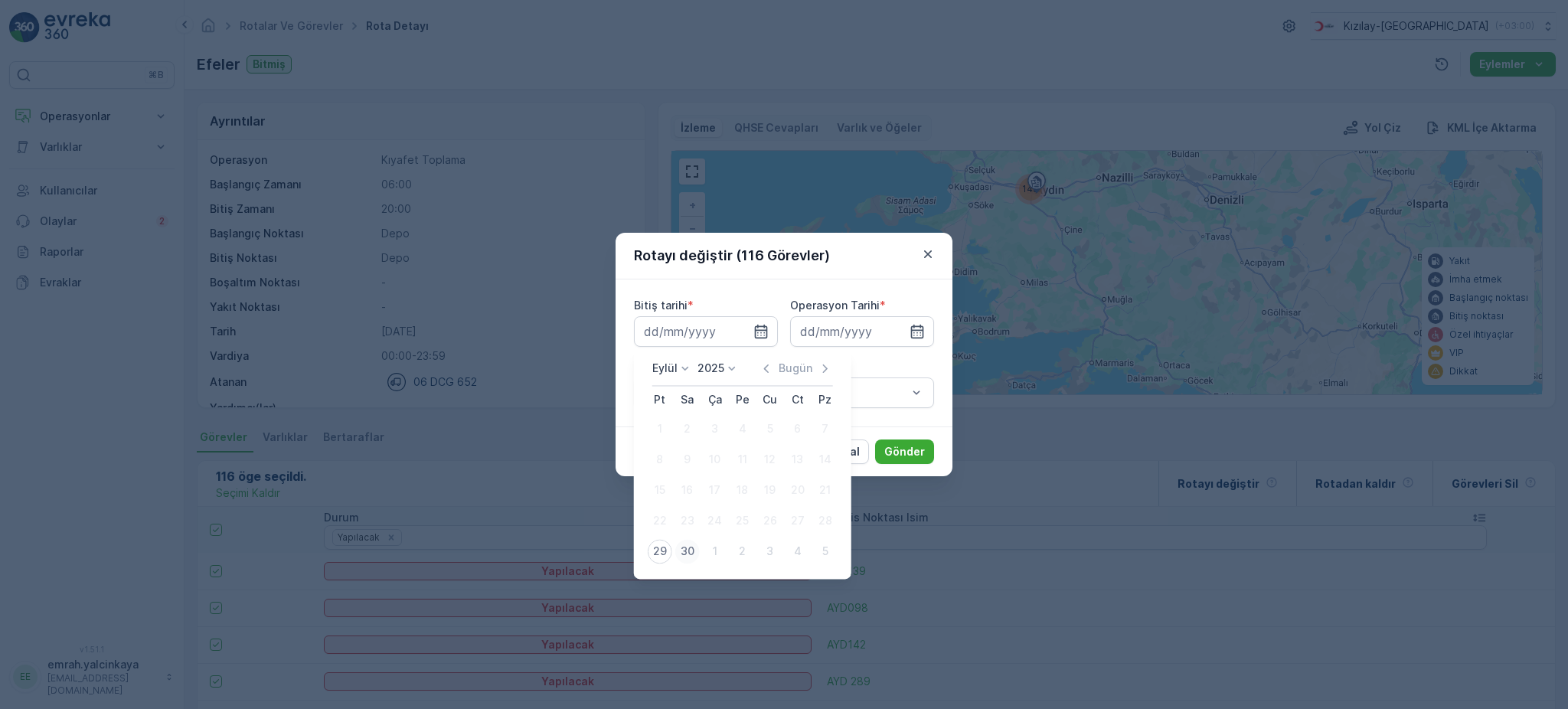
click at [689, 551] on div "30" at bounding box center [687, 551] width 24 height 24
type input "30.09.2025"
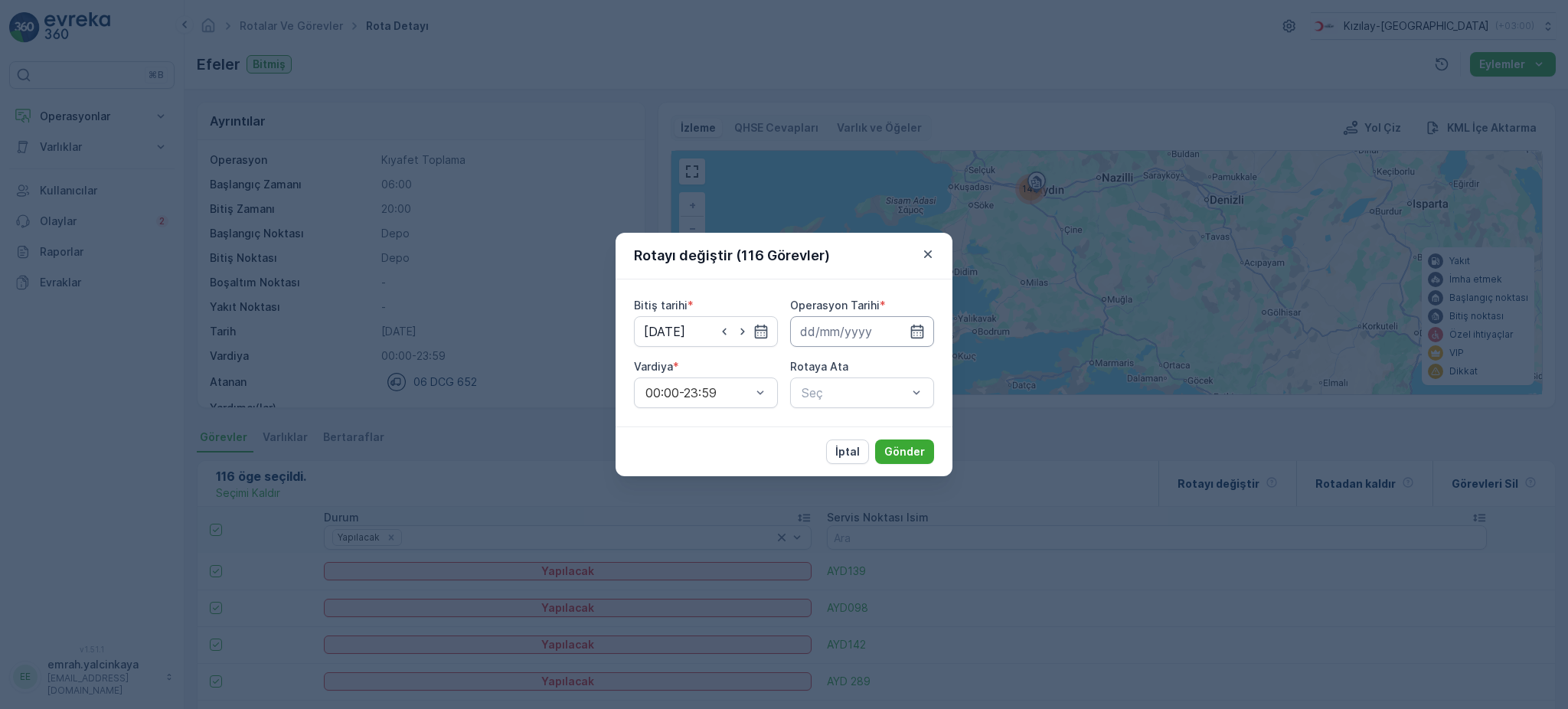
drag, startPoint x: 829, startPoint y: 333, endPoint x: 826, endPoint y: 345, distance: 12.4
click at [829, 332] on input at bounding box center [862, 332] width 144 height 31
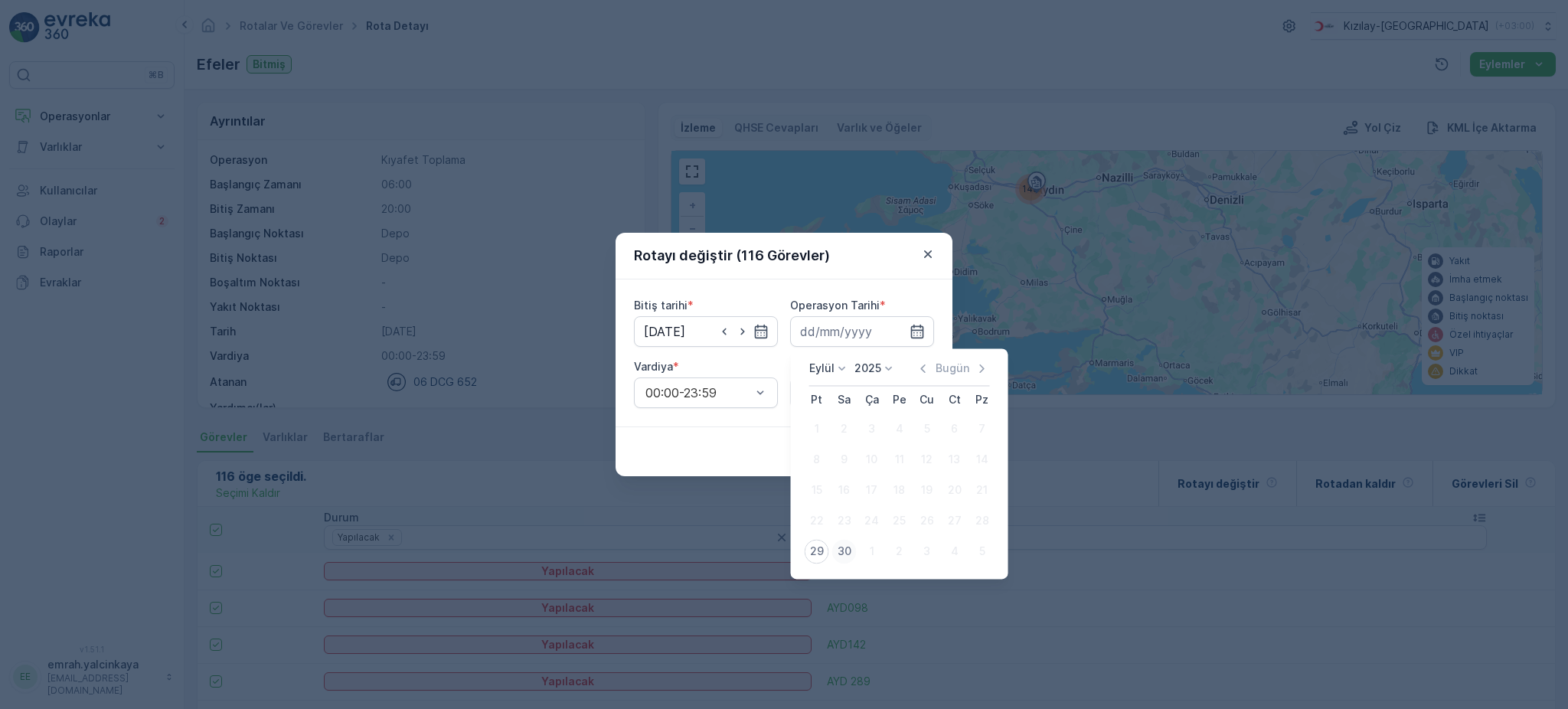
click at [841, 551] on div "30" at bounding box center [844, 551] width 24 height 24
type input "30.09.2025"
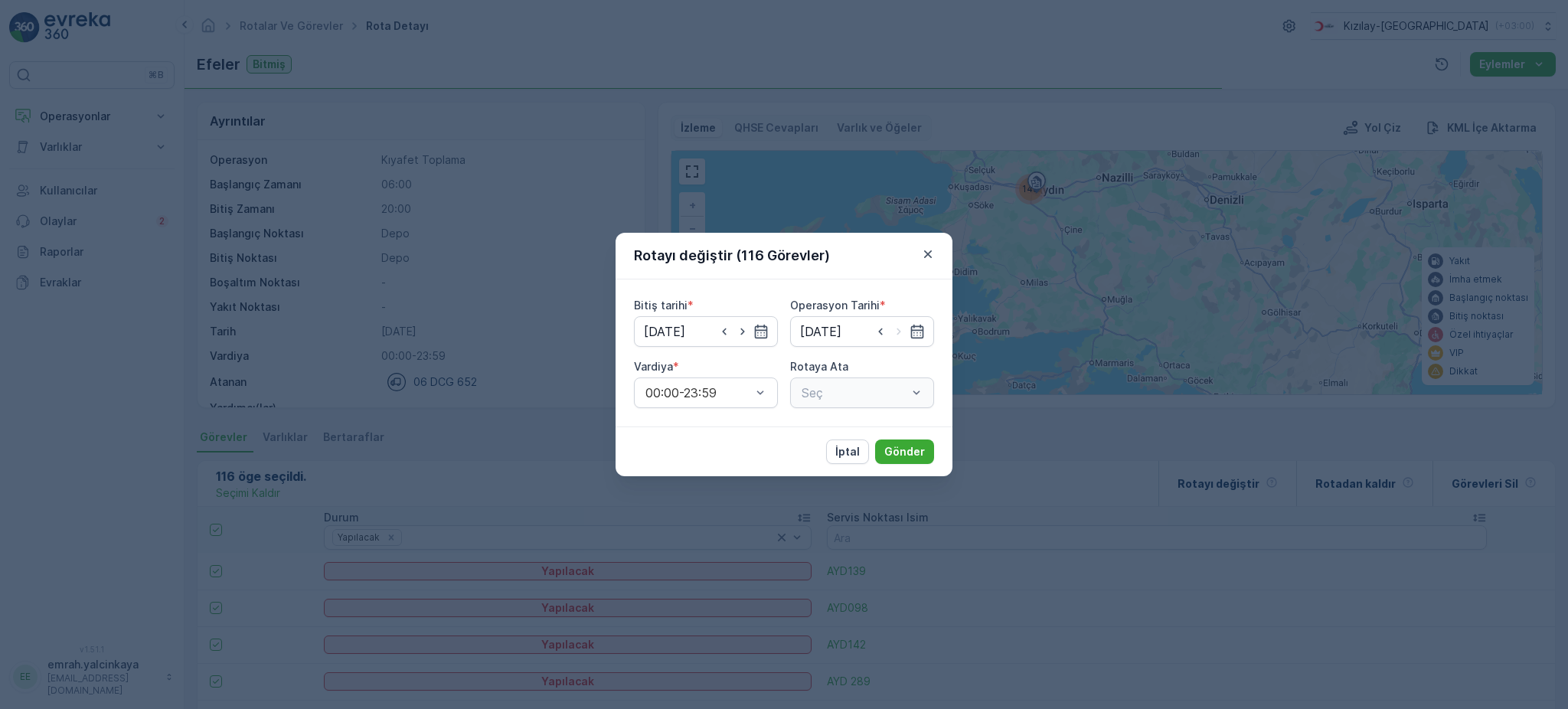
click at [846, 394] on div "Seç" at bounding box center [862, 393] width 144 height 31
drag, startPoint x: 914, startPoint y: 391, endPoint x: 904, endPoint y: 399, distance: 12.8
click at [871, 433] on span "Efeler (Planlanmış) - 06 DCG 652" at bounding box center [862, 437] width 125 height 28
click at [895, 448] on p "Gönder" at bounding box center [904, 452] width 41 height 15
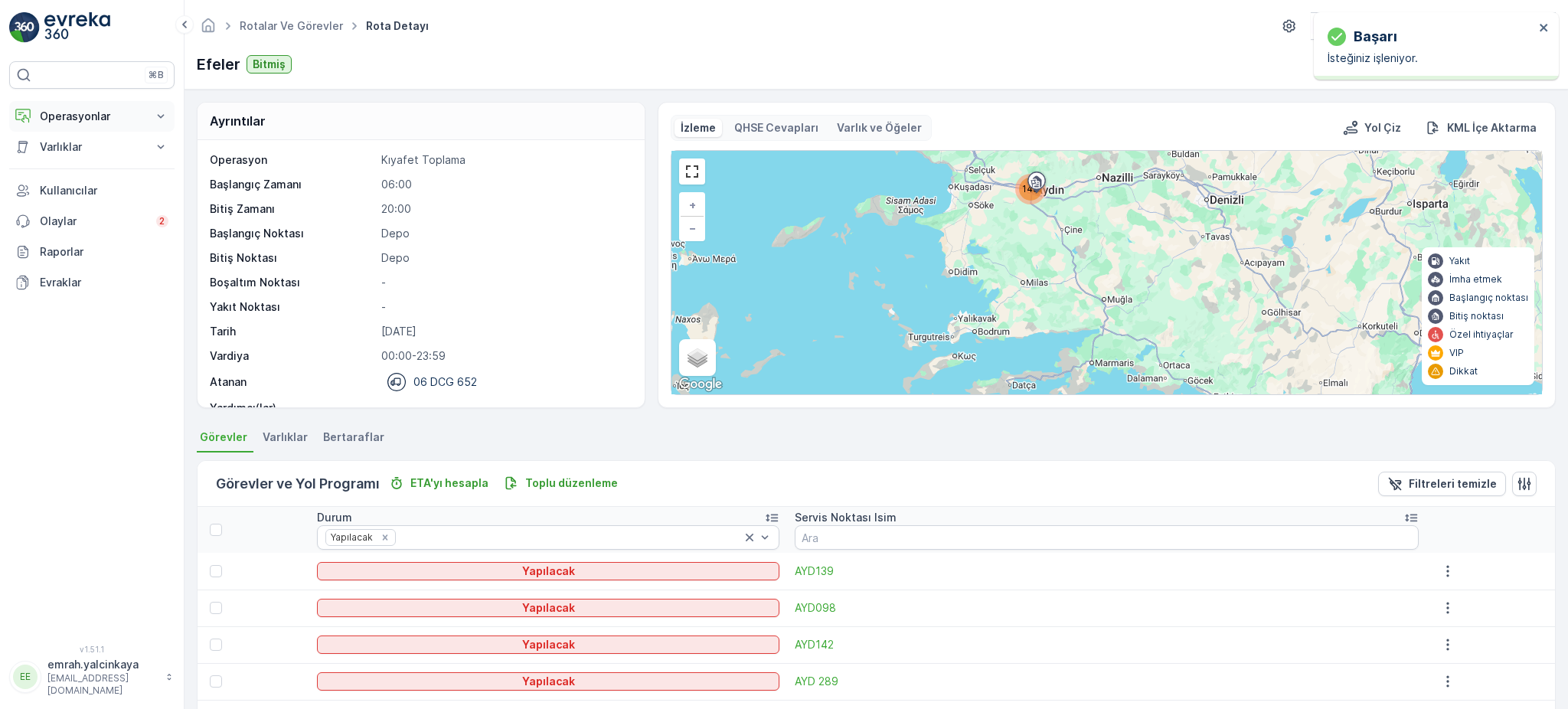
click at [66, 119] on p "Operasyonlar" at bounding box center [92, 116] width 105 height 15
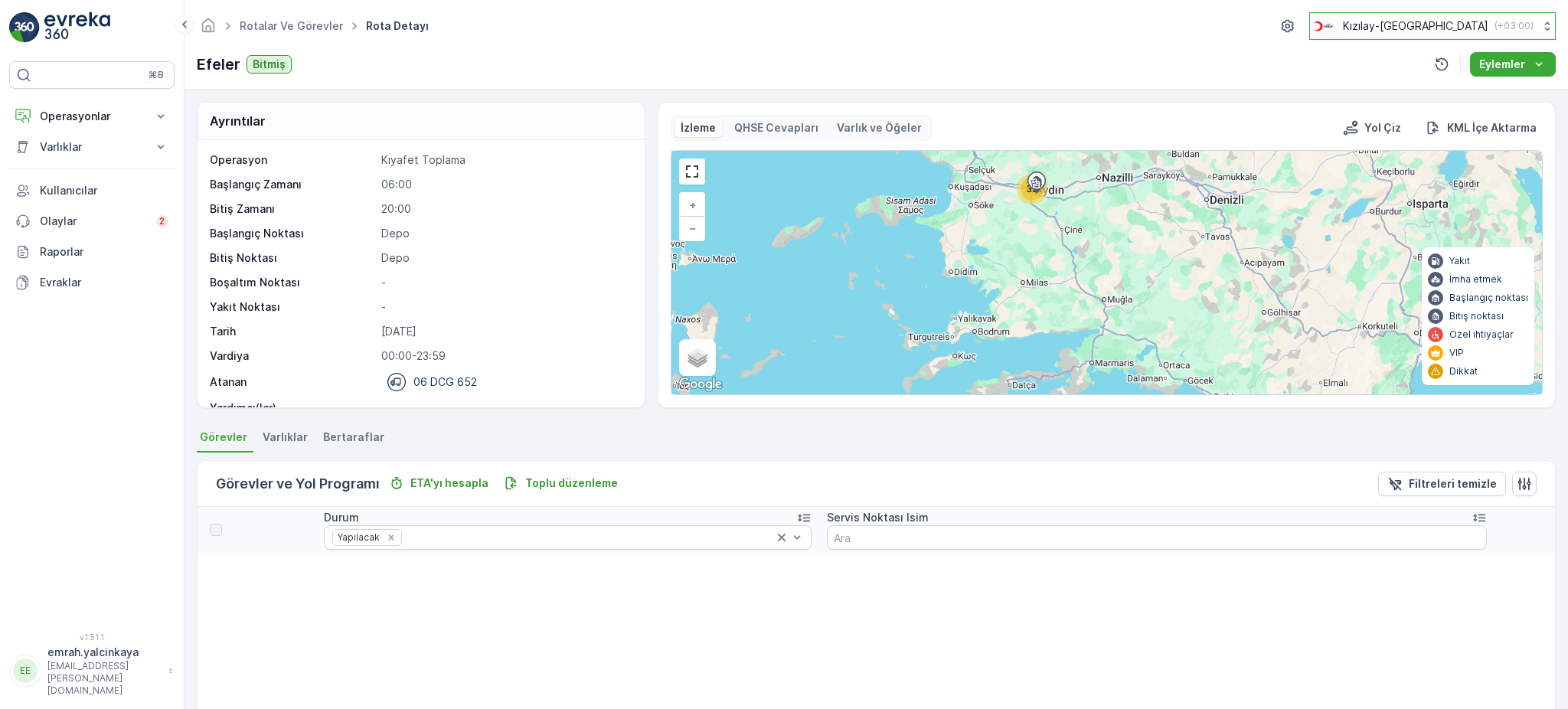
click at [1453, 35] on button "Kızılay-Aydın ( +03:00 )" at bounding box center [1432, 26] width 246 height 28
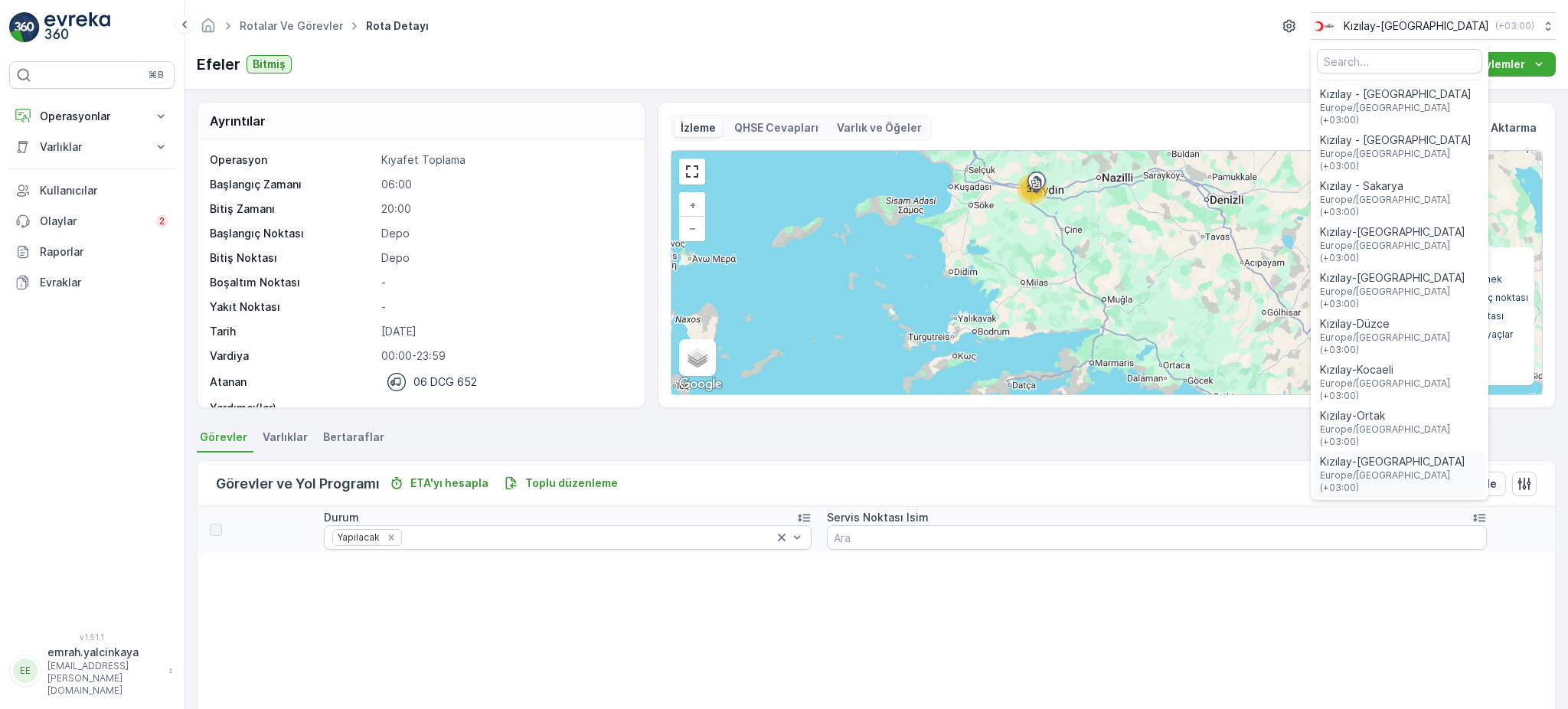
click at [1469, 455] on span "Kızılay-[GEOGRAPHIC_DATA]" at bounding box center [1399, 462] width 160 height 15
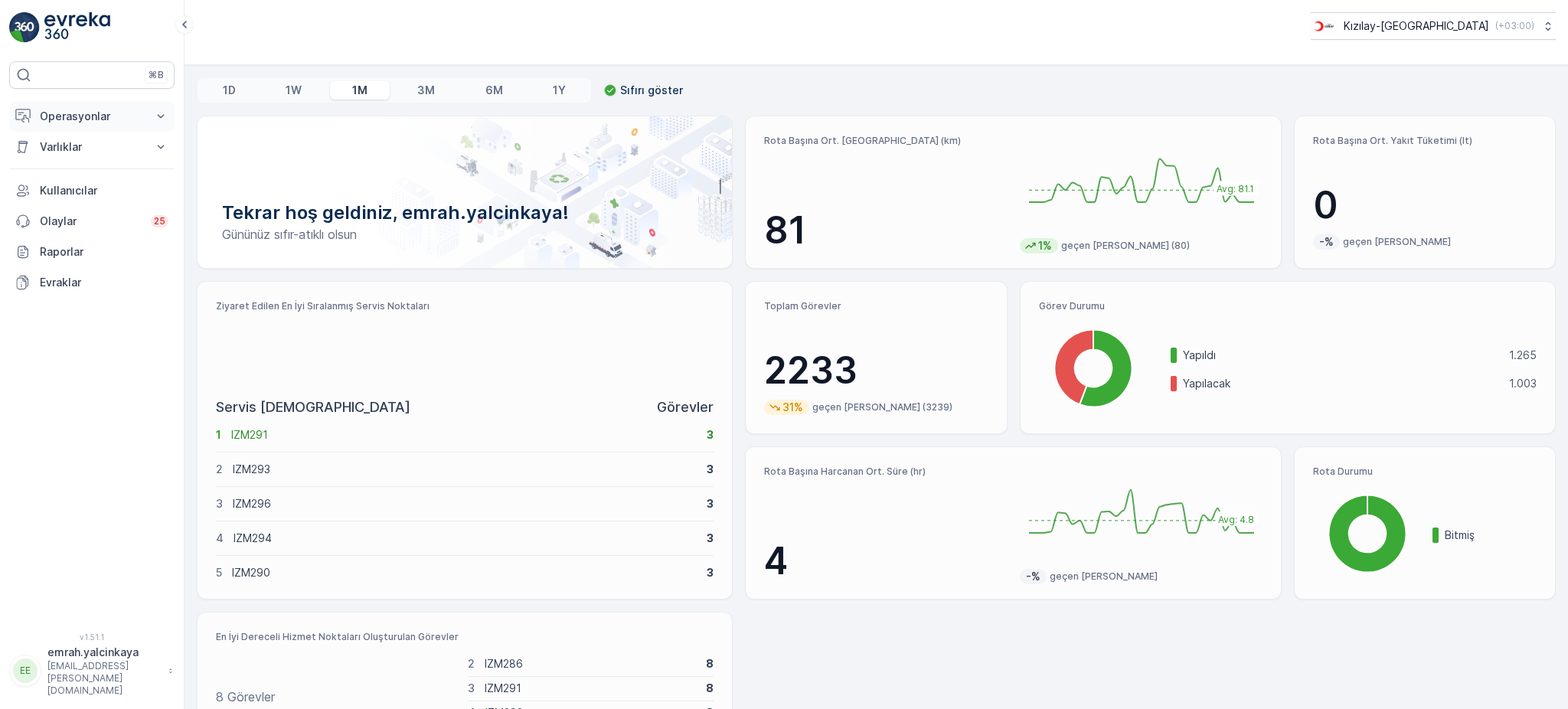
click at [62, 119] on p "Operasyonlar" at bounding box center [92, 116] width 105 height 15
click at [99, 180] on p "Rotalar & Görevler" at bounding box center [86, 185] width 95 height 15
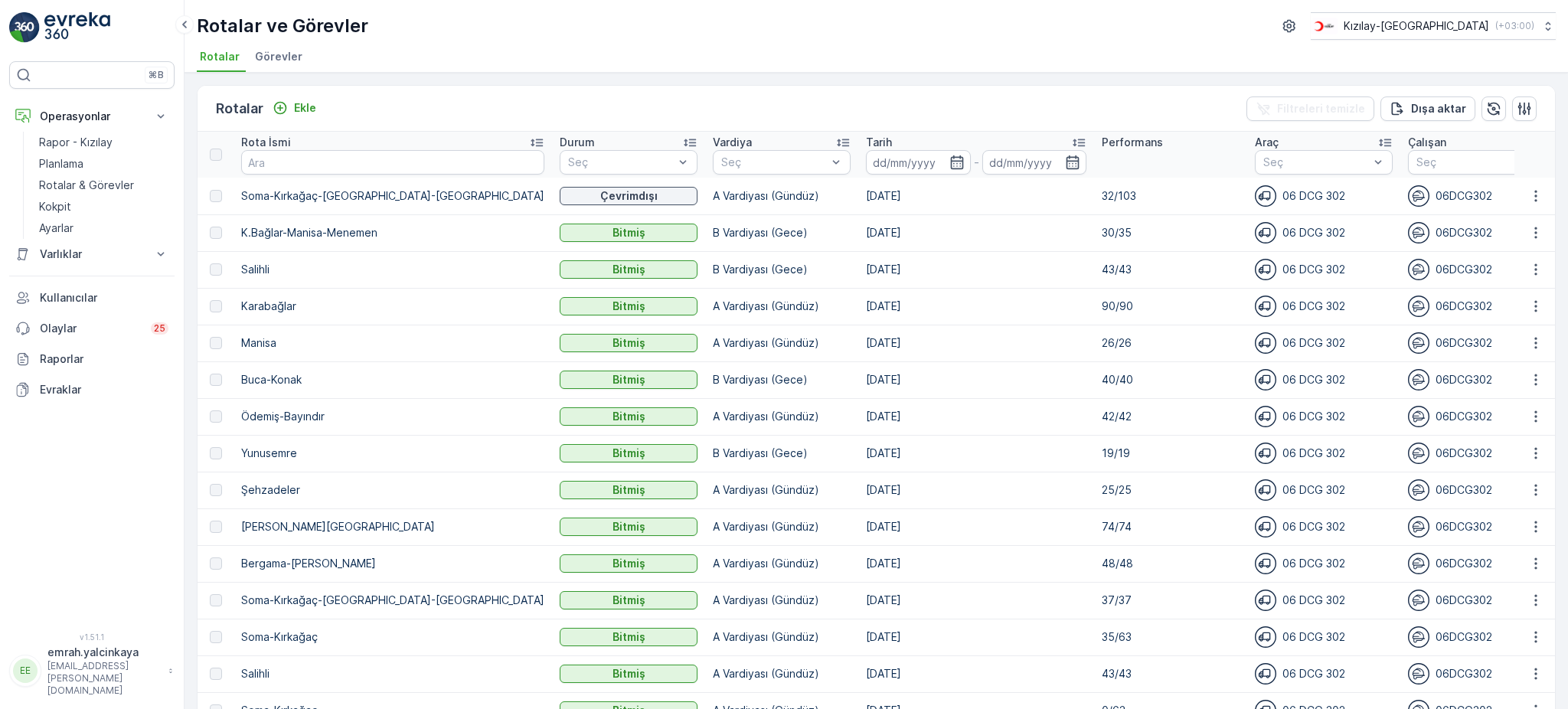
click at [816, 29] on div "Rotalar ve Görevler Kızılay-[GEOGRAPHIC_DATA] ( +03:00 )" at bounding box center [876, 26] width 1359 height 28
click at [413, 105] on div "Rotalar Ekle Filtreleri temizle Dışa aktar" at bounding box center [876, 108] width 1358 height 46
click at [1483, 23] on div "Kızılay-İzmir ( +03:00 )" at bounding box center [1422, 26] width 224 height 17
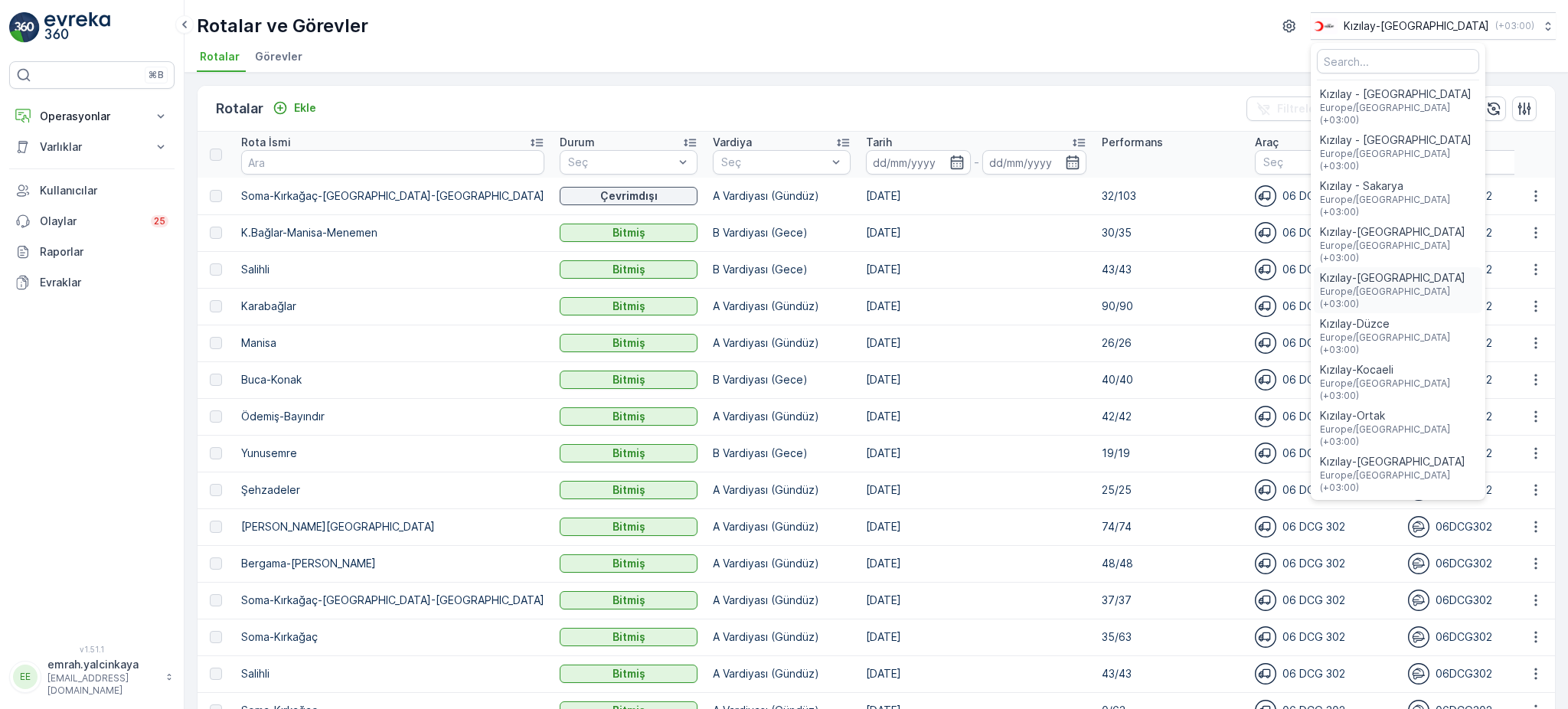
click at [1468, 286] on span "Europe/[GEOGRAPHIC_DATA] (+03:00)" at bounding box center [1398, 298] width 156 height 24
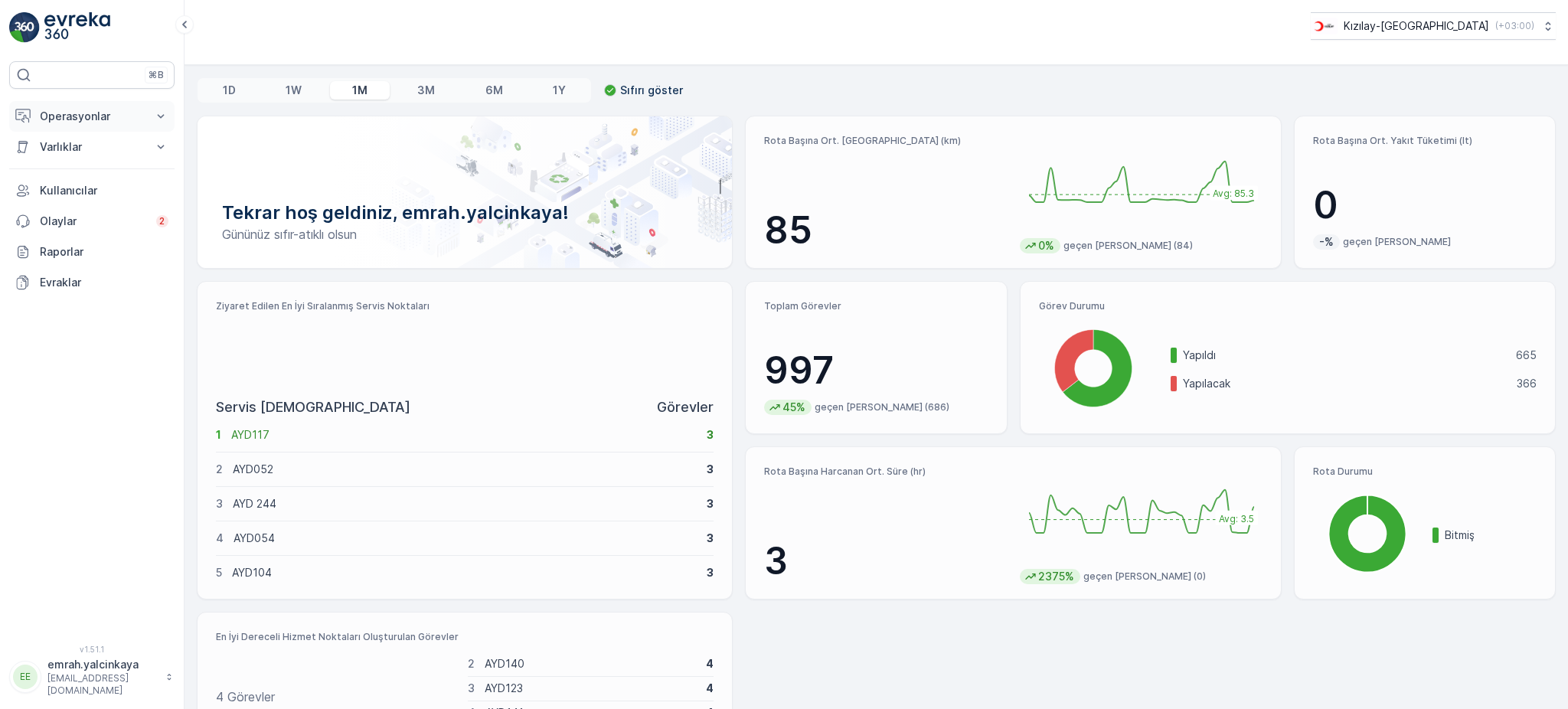
click at [78, 115] on p "Operasyonlar" at bounding box center [92, 116] width 105 height 15
click at [87, 182] on p "Rotalar & Görevler" at bounding box center [86, 185] width 95 height 15
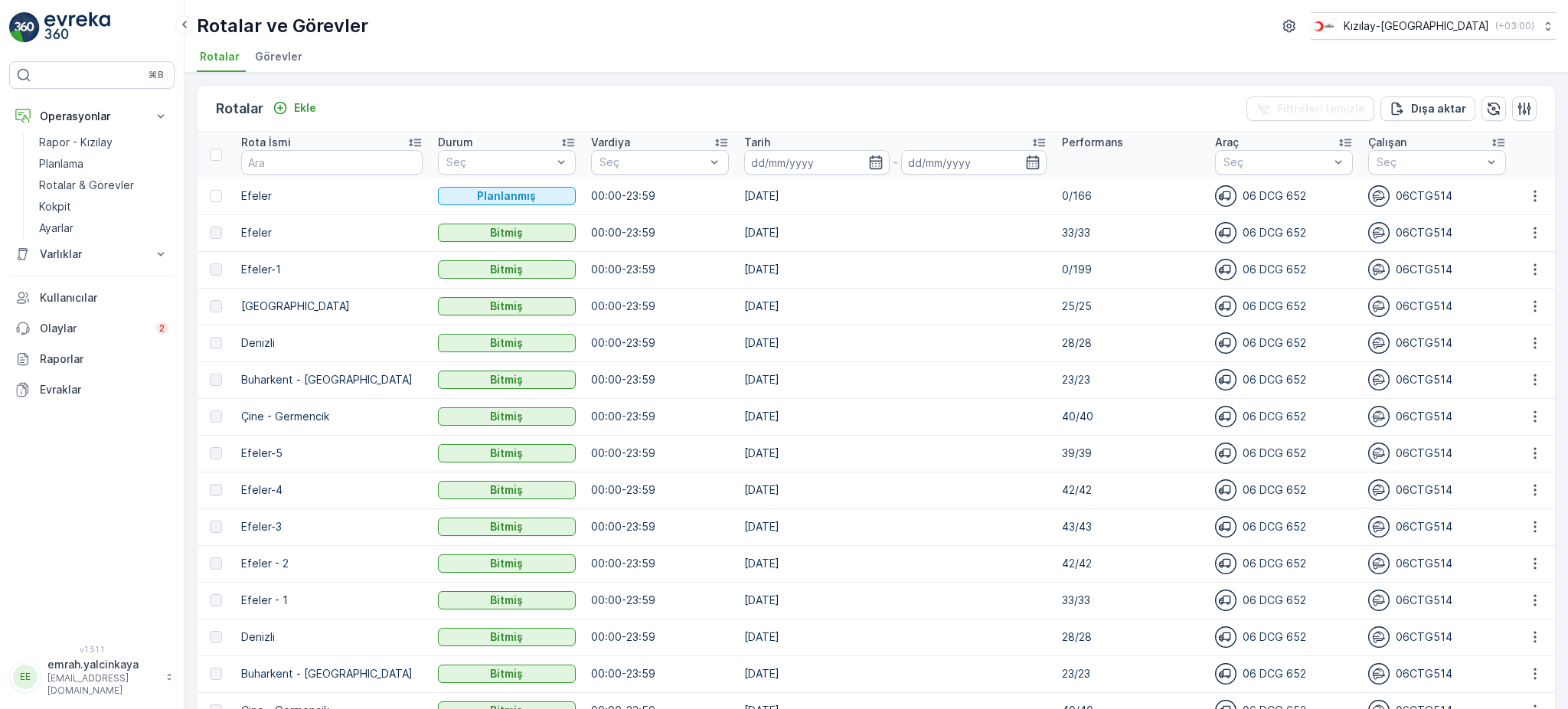
click at [1068, 235] on p "33/33" at bounding box center [1131, 233] width 138 height 15
click at [742, 270] on td "[DATE]" at bounding box center [895, 270] width 317 height 37
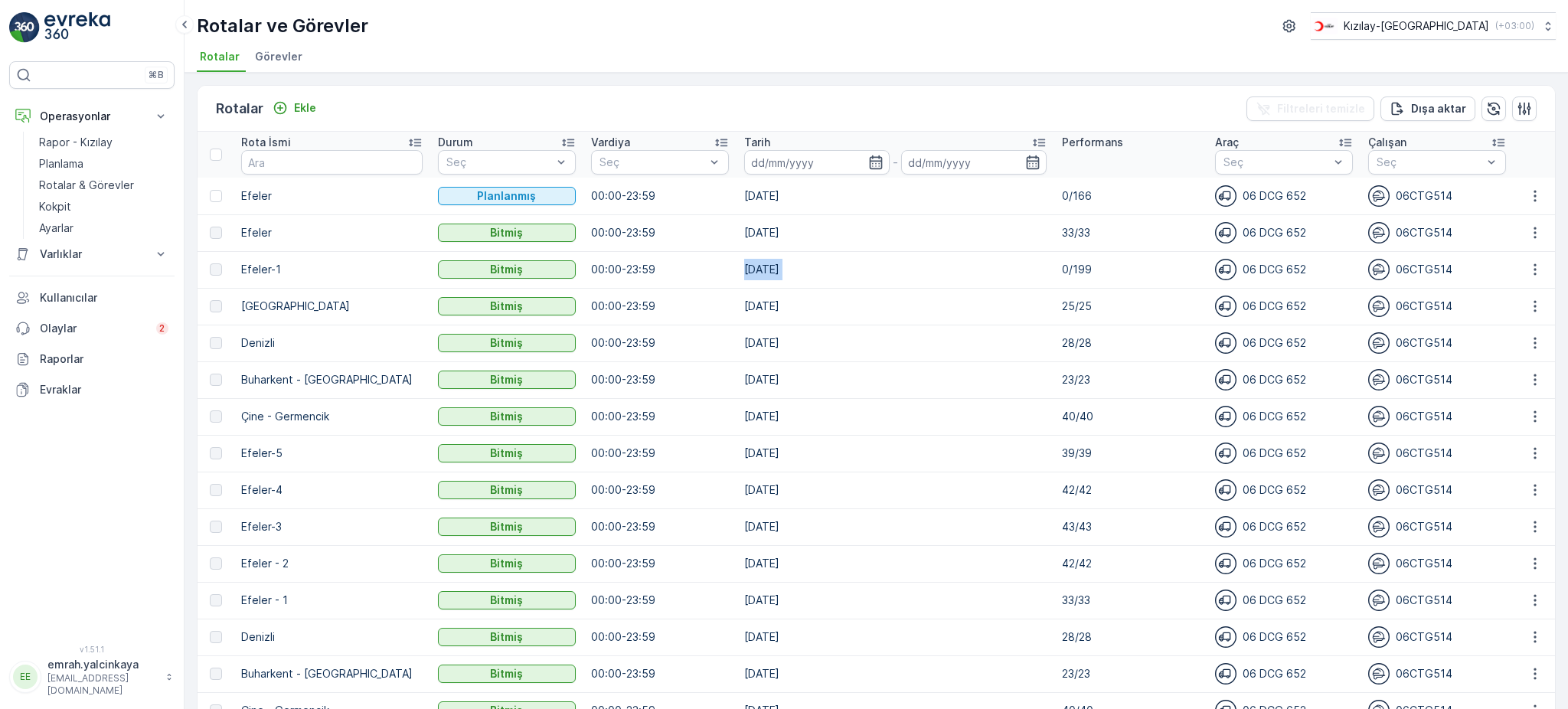
click at [742, 270] on td "[DATE]" at bounding box center [895, 270] width 317 height 37
click at [985, 323] on td "[DATE]" at bounding box center [895, 306] width 317 height 37
click at [1471, 32] on p "Kızılay-Aydın" at bounding box center [1416, 25] width 145 height 15
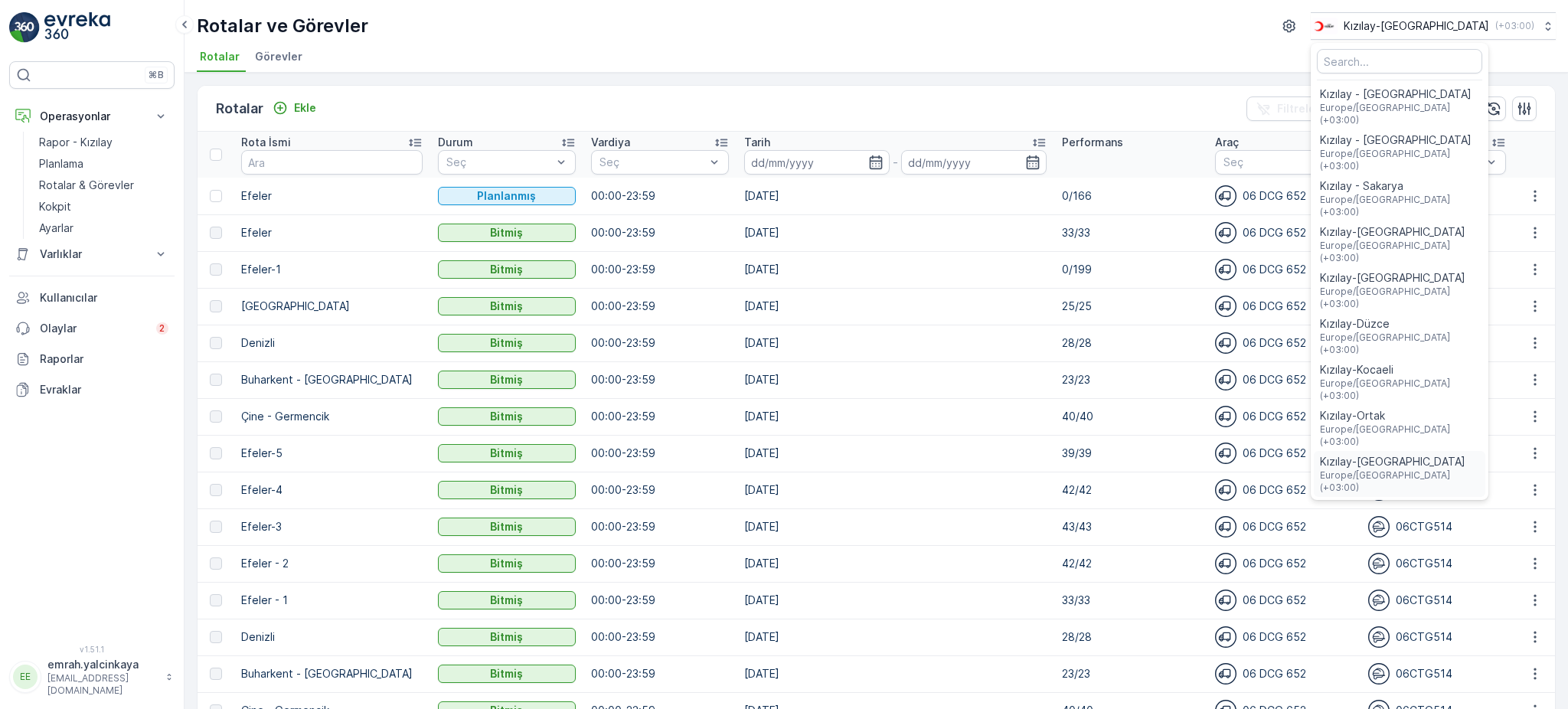
click at [1453, 455] on span "Kızılay-[GEOGRAPHIC_DATA]" at bounding box center [1399, 462] width 160 height 15
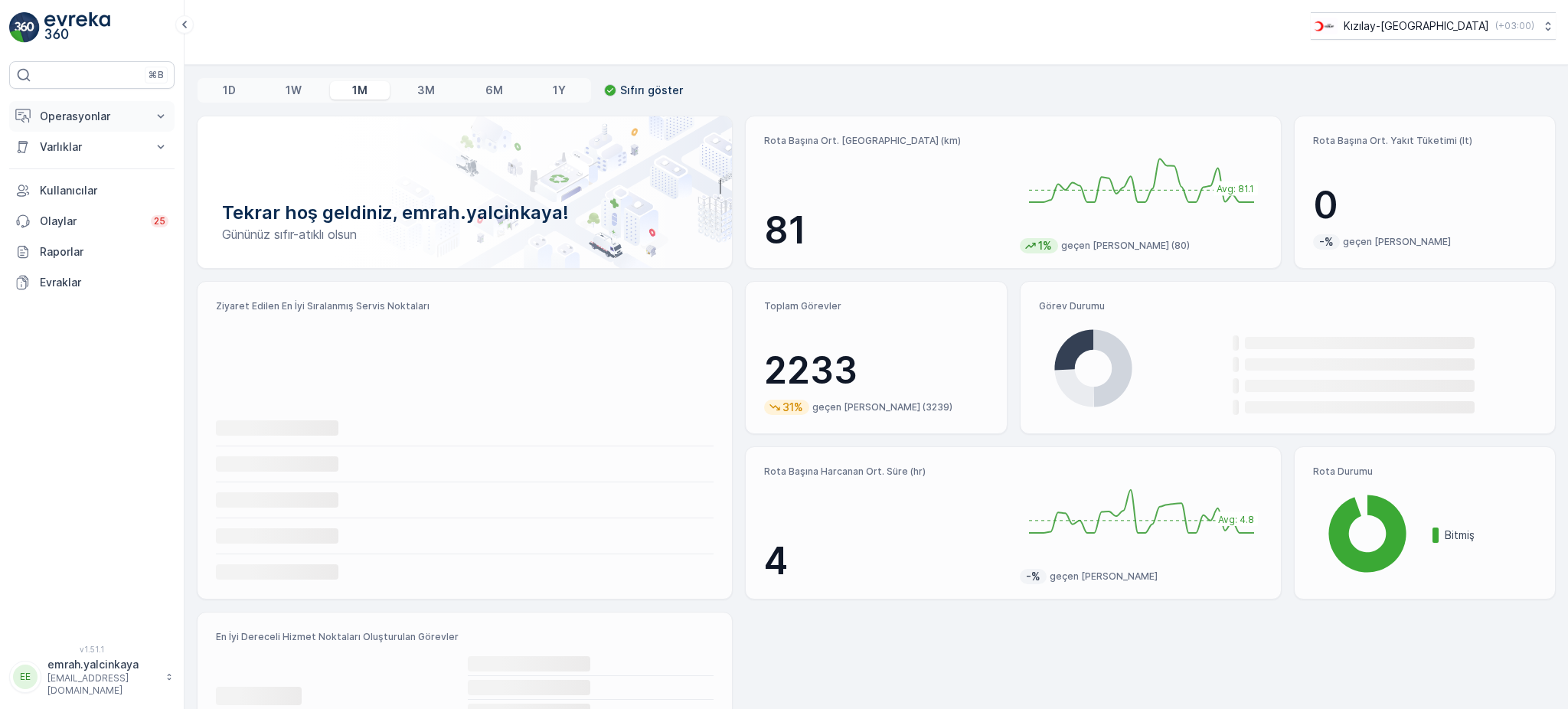
click at [93, 115] on p "Operasyonlar" at bounding box center [92, 116] width 105 height 15
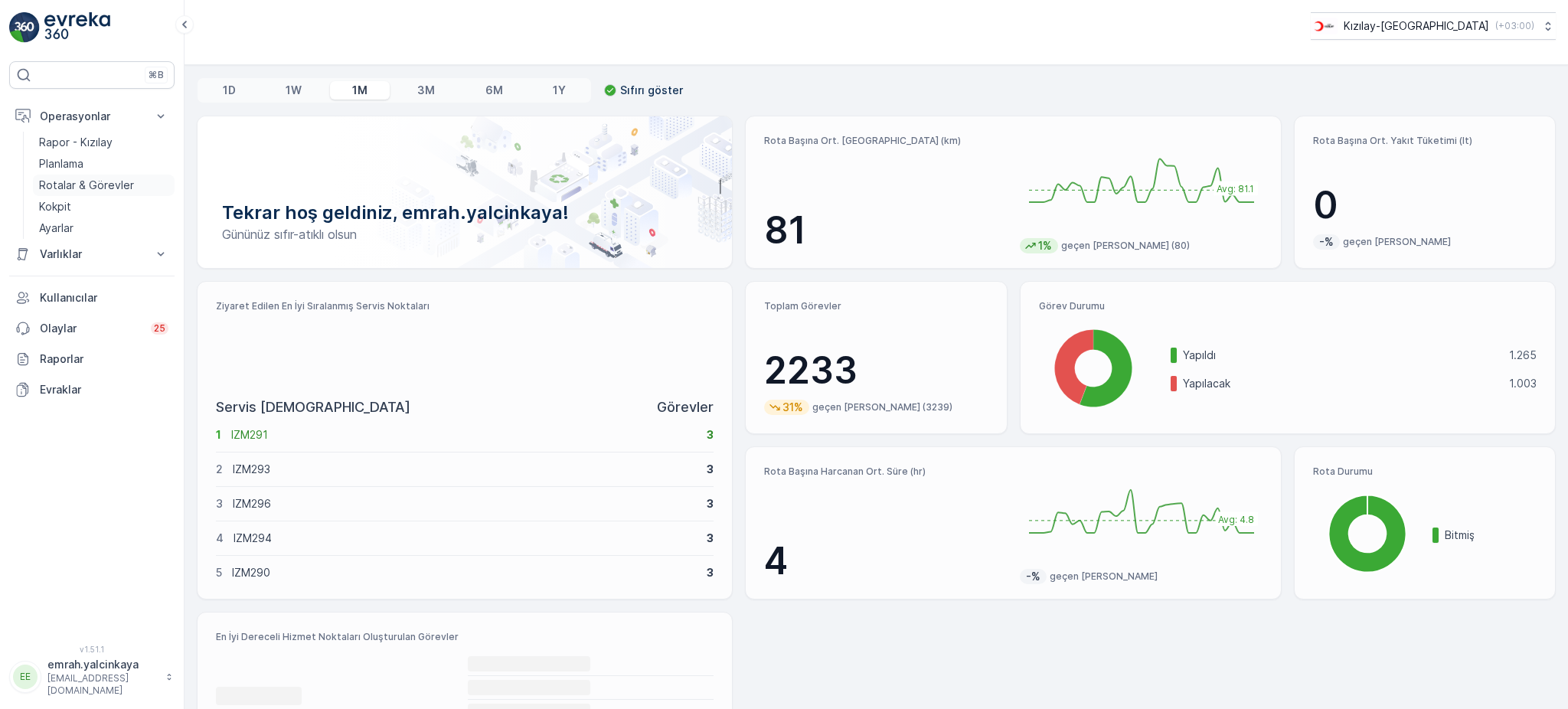
click at [120, 184] on p "Rotalar & Görevler" at bounding box center [86, 185] width 95 height 15
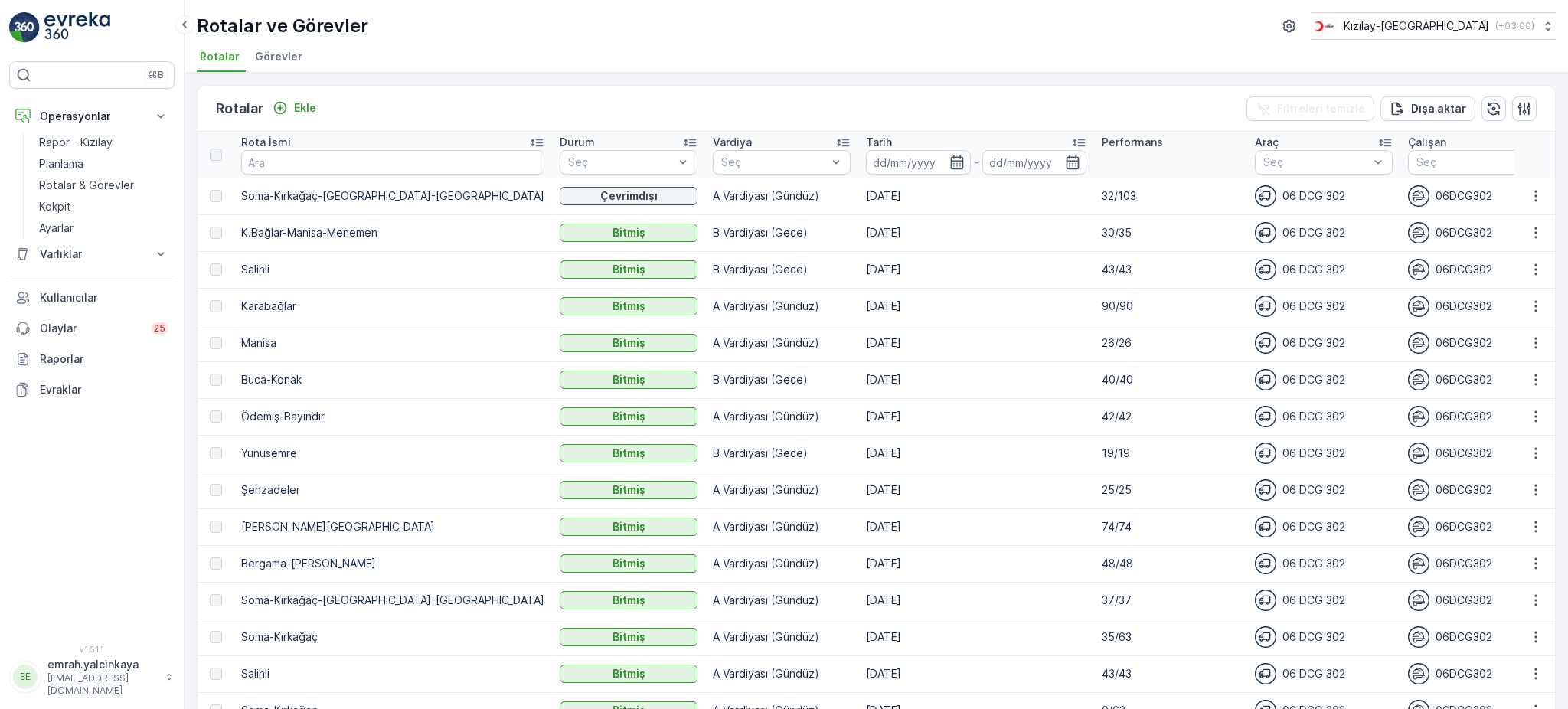
click at [319, 226] on p "K.Bağlar-Manisa-Menemen" at bounding box center [393, 233] width 303 height 15
click at [858, 333] on td "[DATE]" at bounding box center [977, 343] width 236 height 37
drag, startPoint x: 242, startPoint y: 196, endPoint x: 880, endPoint y: 631, distance: 772.2
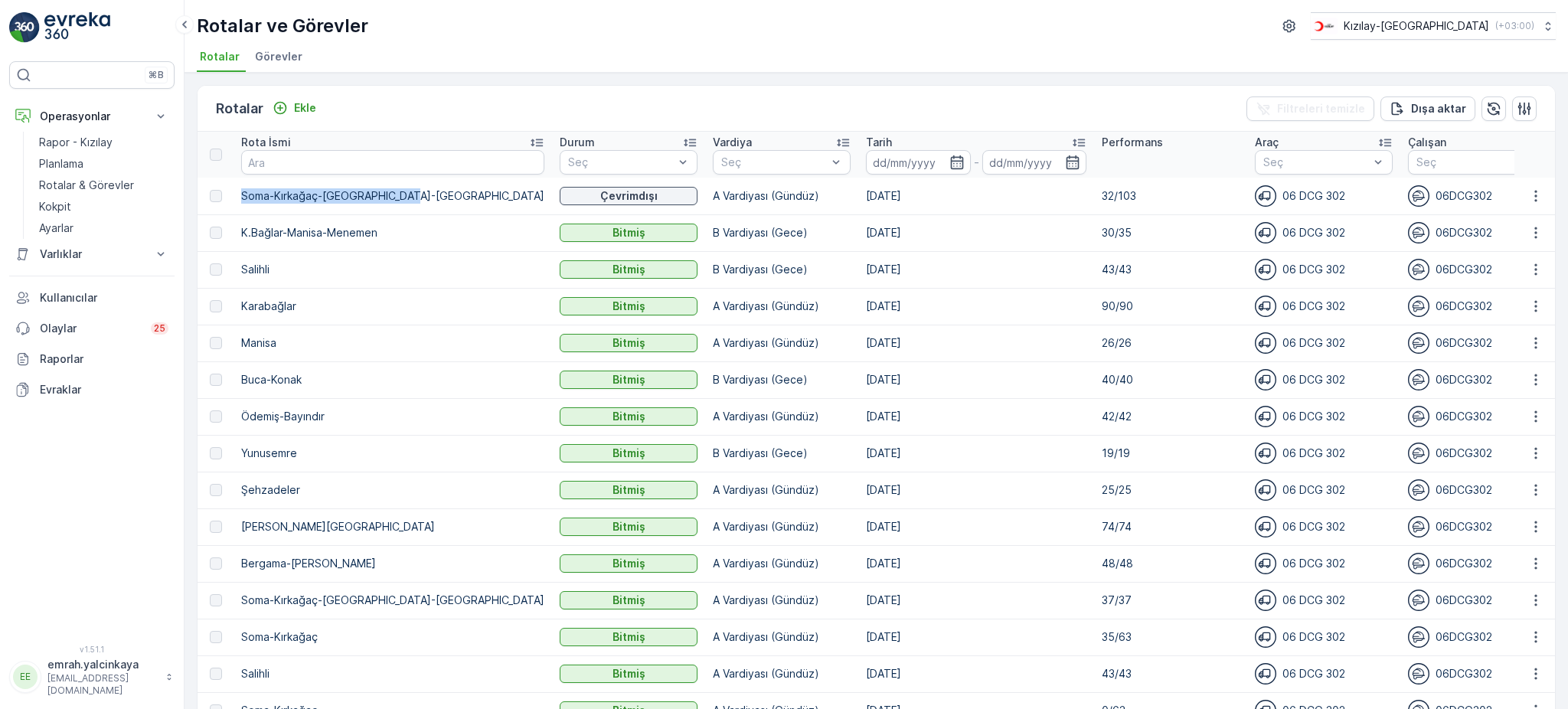
click at [431, 200] on tr "Soma-Kırkağaç-[GEOGRAPHIC_DATA]-Menemen Çevrimdışı A Vardiyası (Gündüz) [DATE] …" at bounding box center [896, 196] width 1398 height 37
click at [1533, 189] on icon "button" at bounding box center [1536, 196] width 15 height 15
click at [768, 99] on div "Rotalar Ekle Filtreleri temizle Dışa aktar" at bounding box center [876, 108] width 1358 height 46
click at [858, 262] on td "[DATE]" at bounding box center [977, 270] width 236 height 37
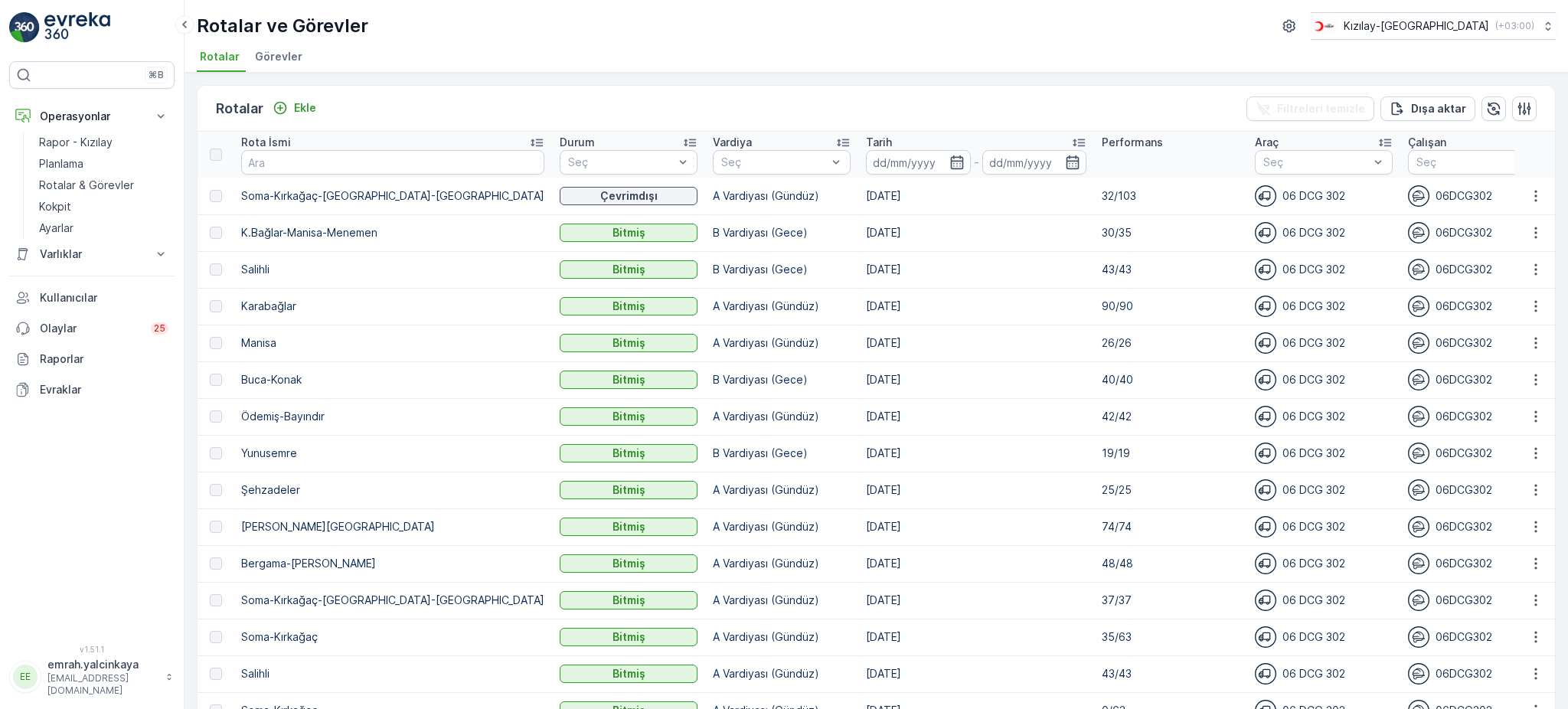
click at [858, 262] on td "[DATE]" at bounding box center [977, 270] width 236 height 37
